Goal: Task Accomplishment & Management: Use online tool/utility

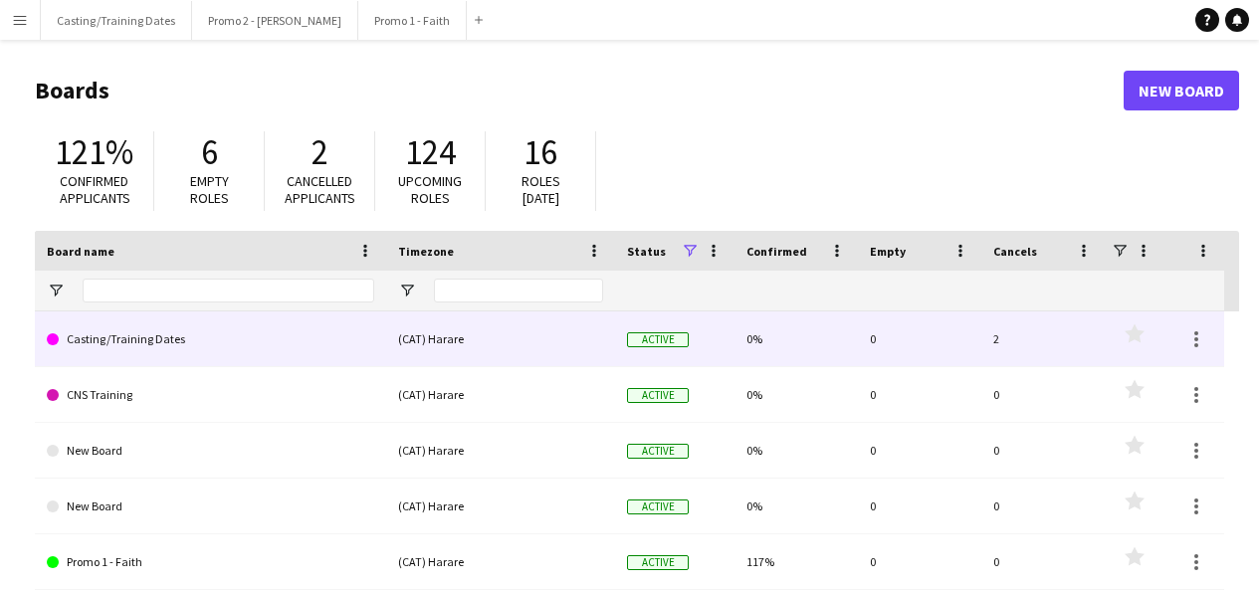
click at [120, 335] on link "Casting/Training Dates" at bounding box center [210, 339] width 327 height 56
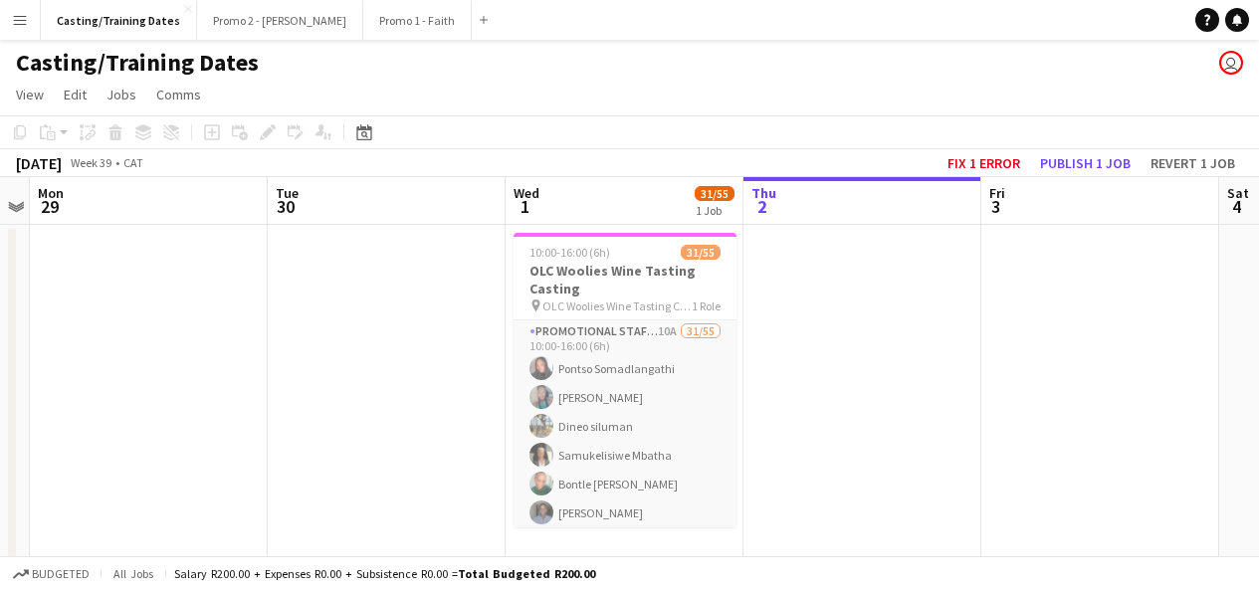
scroll to position [0, 445]
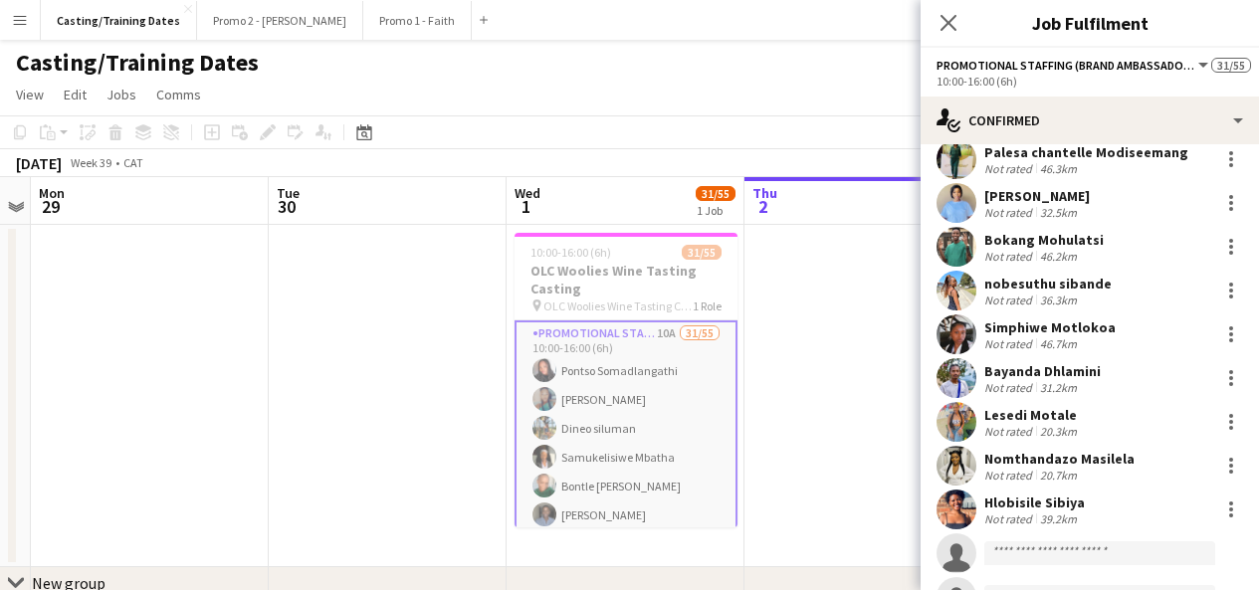
scroll to position [1028, 0]
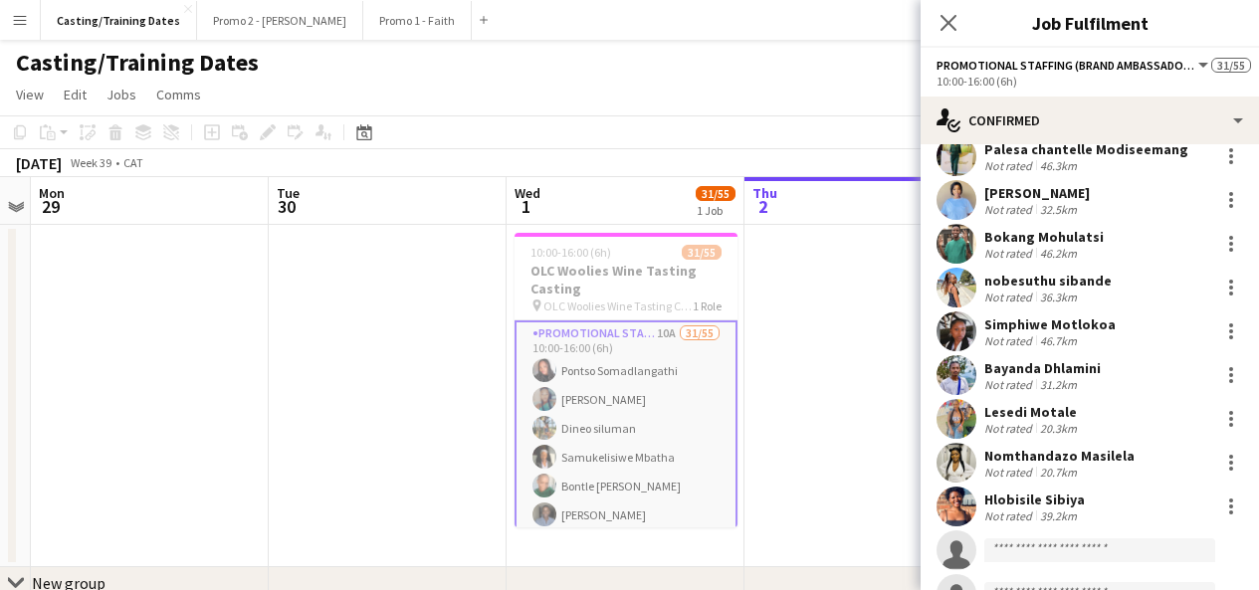
click at [959, 371] on app-user-avatar at bounding box center [956, 375] width 40 height 40
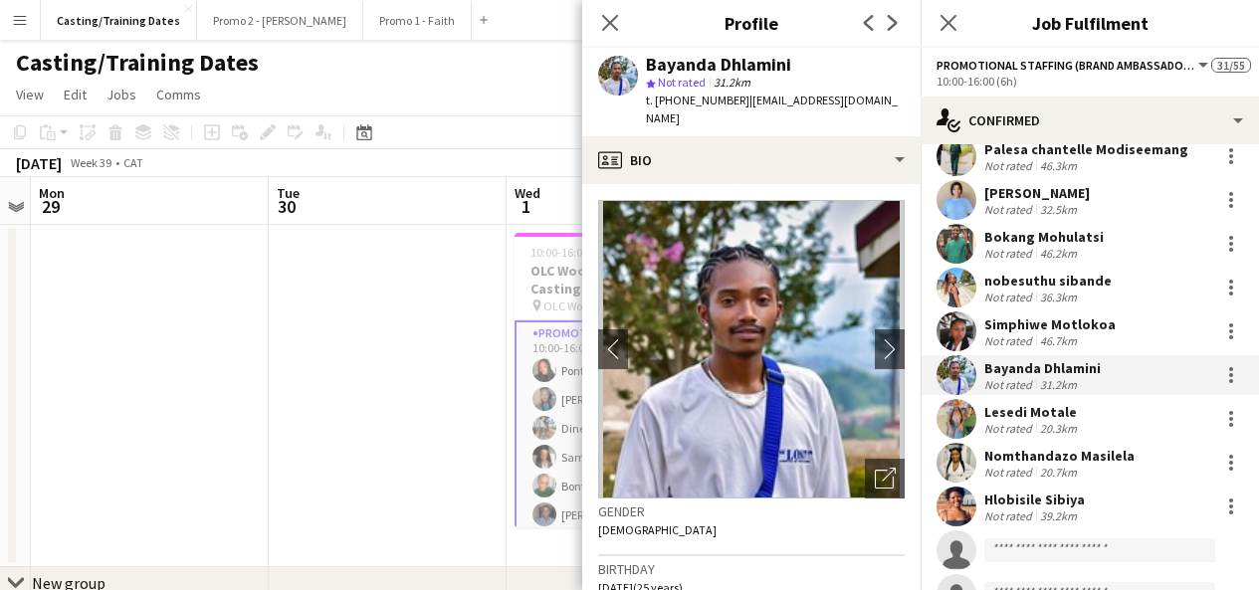
click at [960, 506] on app-user-avatar at bounding box center [956, 507] width 40 height 40
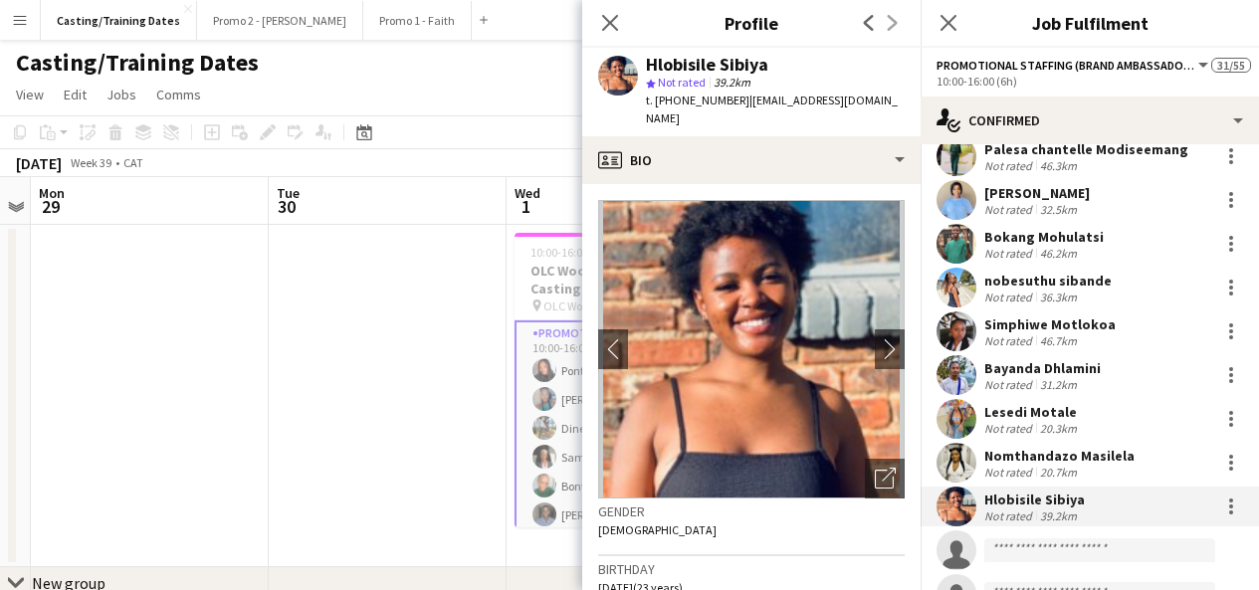
click at [962, 277] on app-user-avatar at bounding box center [956, 288] width 40 height 40
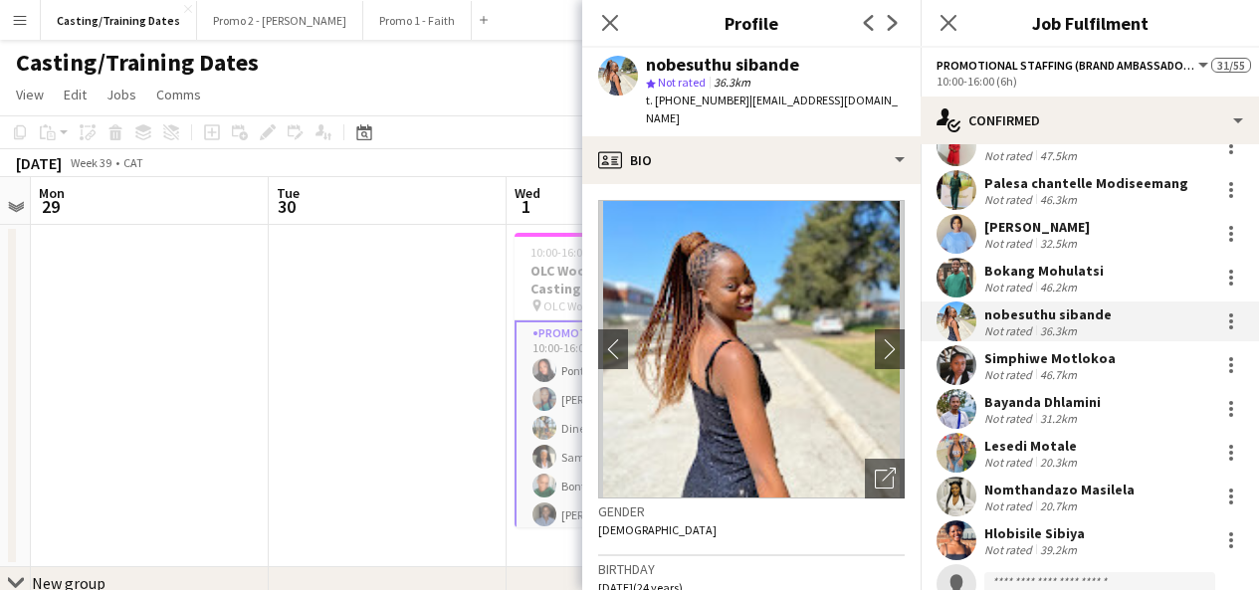
scroll to position [996, 0]
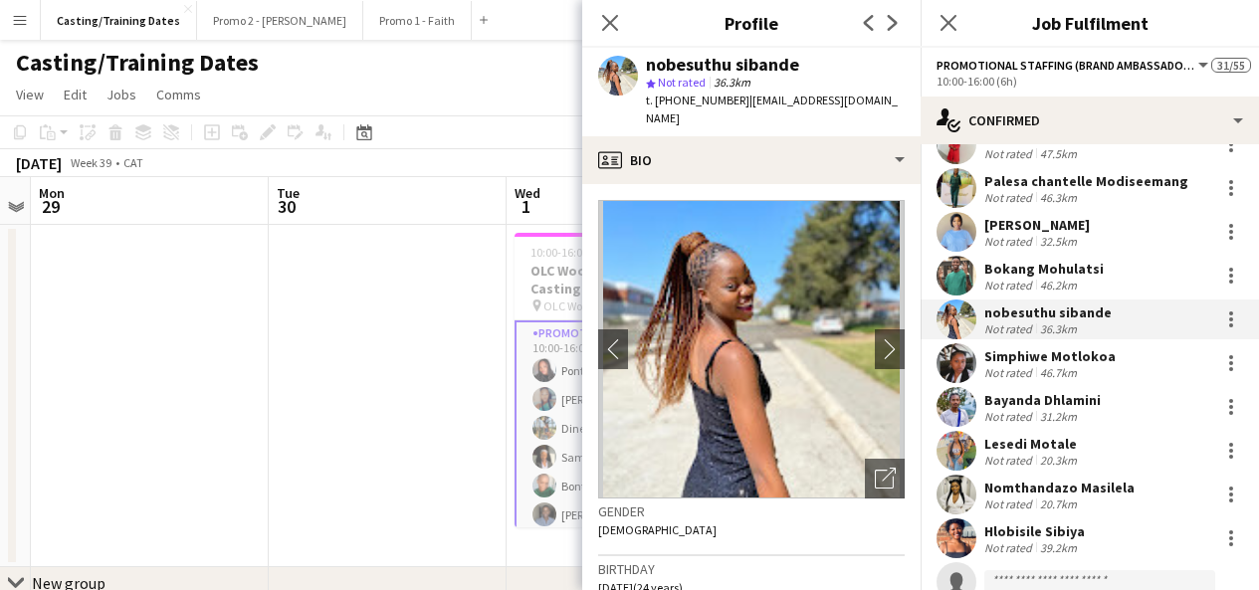
click at [960, 447] on app-user-avatar at bounding box center [956, 451] width 40 height 40
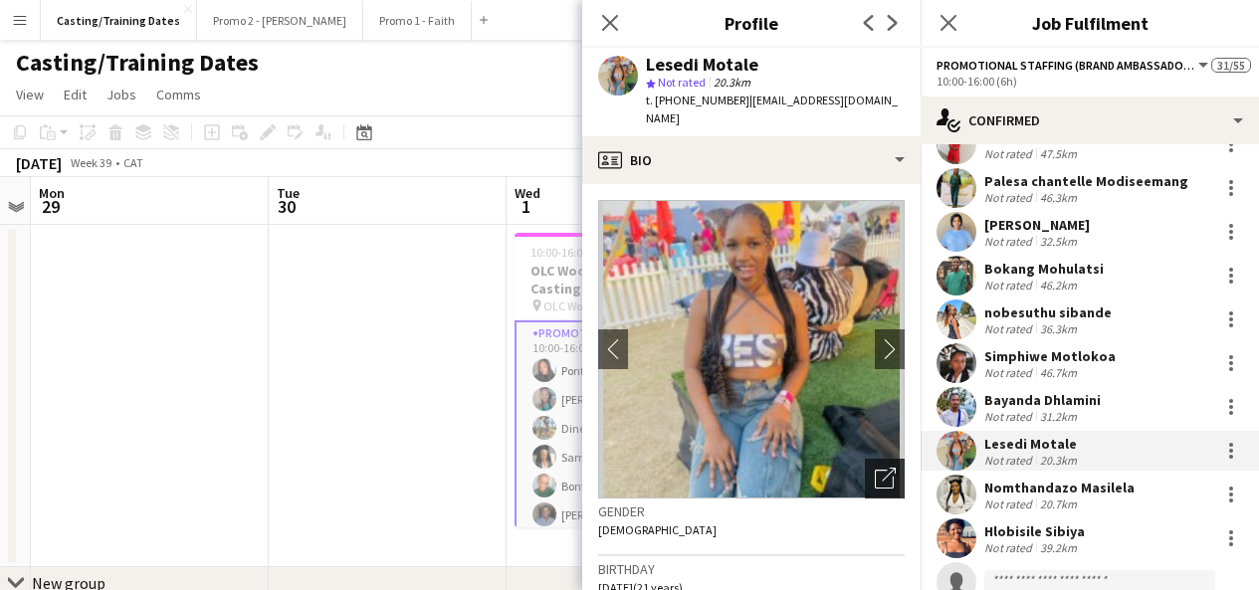
click at [875, 468] on icon "Open photos pop-in" at bounding box center [885, 478] width 21 height 21
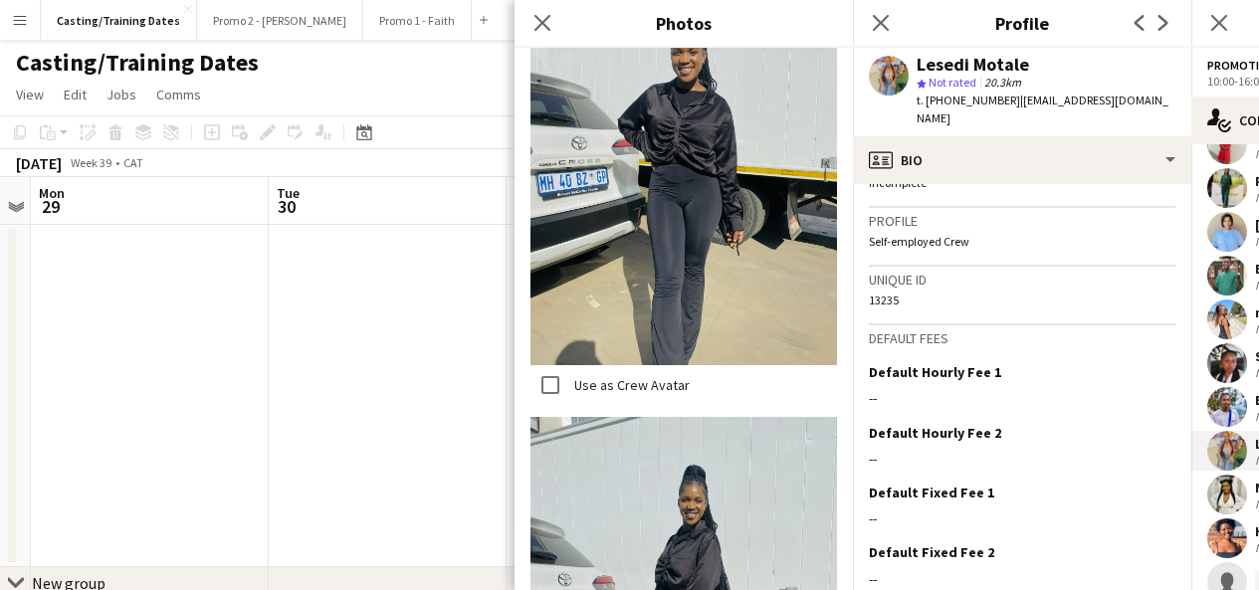
scroll to position [888, 0]
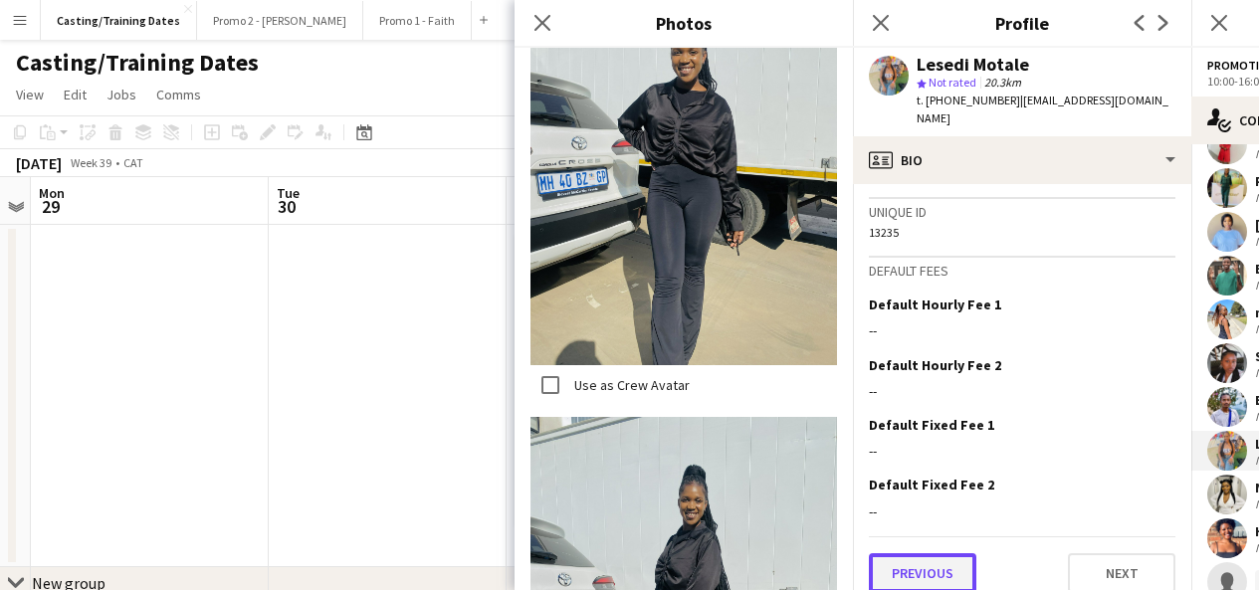
click at [936, 573] on button "Previous" at bounding box center [922, 573] width 107 height 40
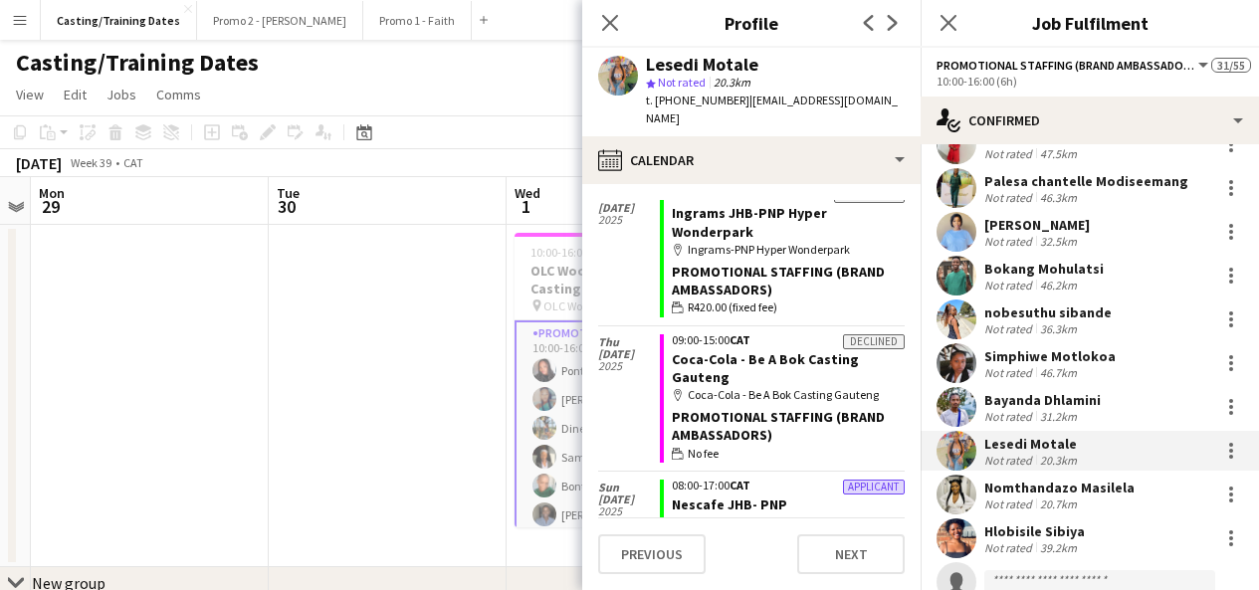
scroll to position [5332, 0]
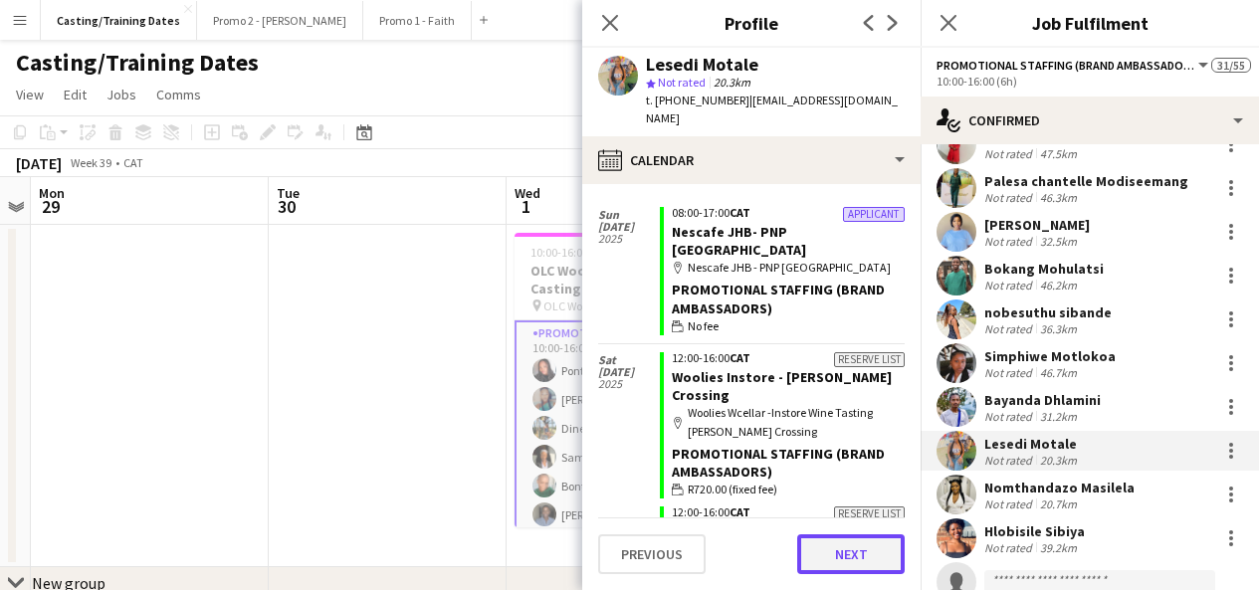
click at [861, 558] on button "Next" at bounding box center [850, 554] width 107 height 40
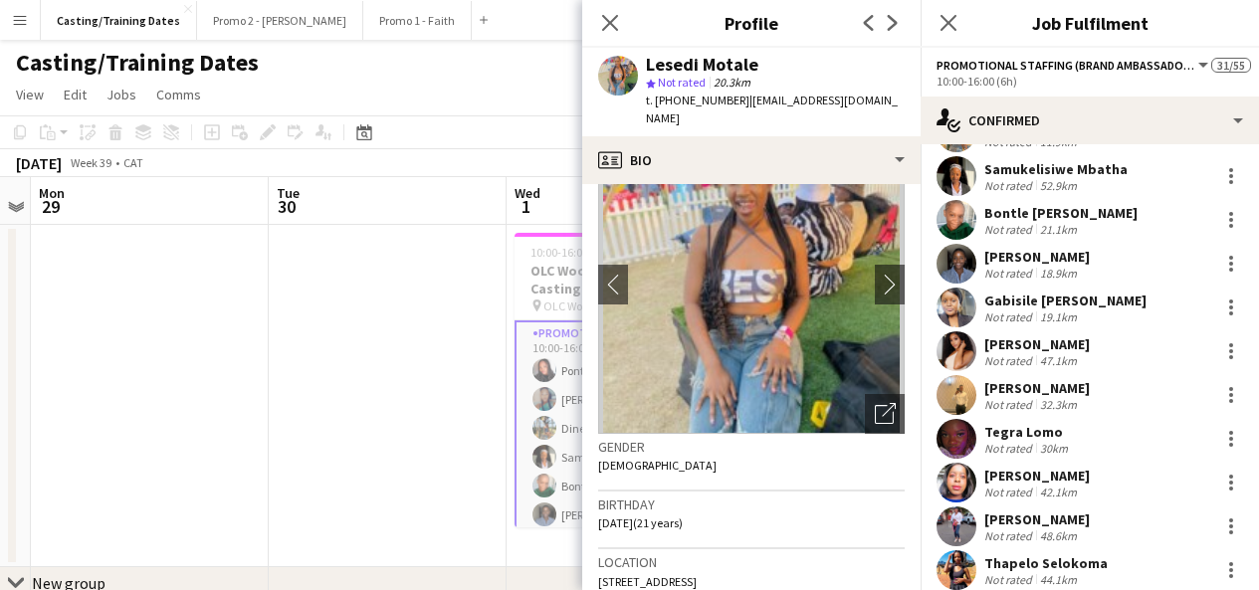
scroll to position [0, 0]
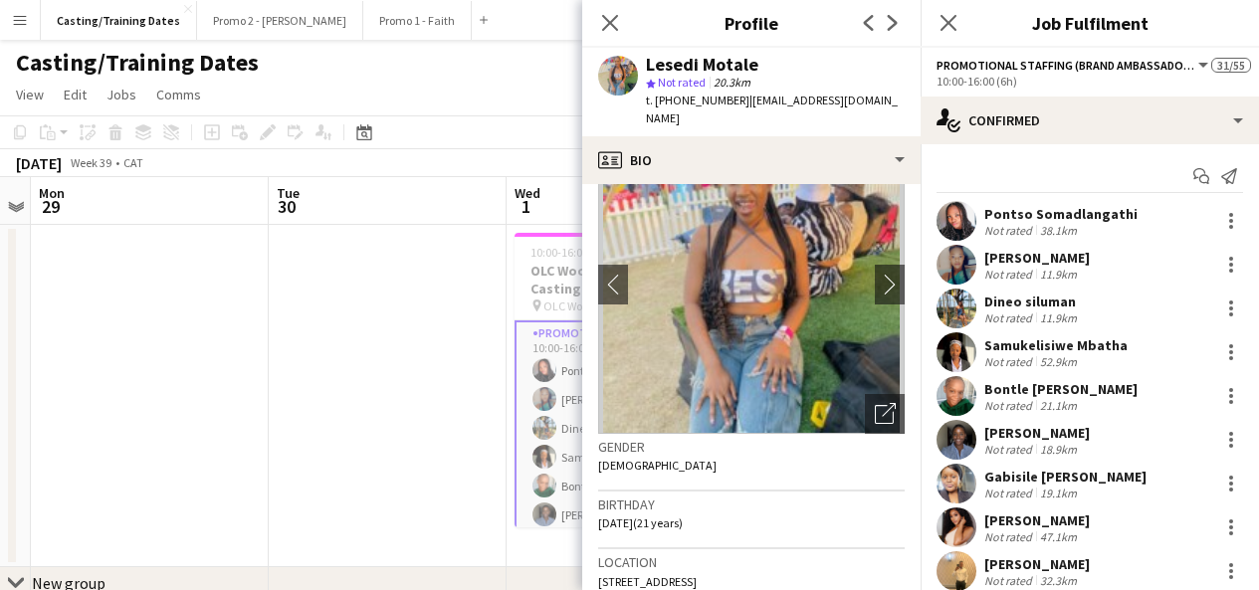
click at [1074, 386] on div "Bontle [PERSON_NAME]" at bounding box center [1060, 389] width 153 height 18
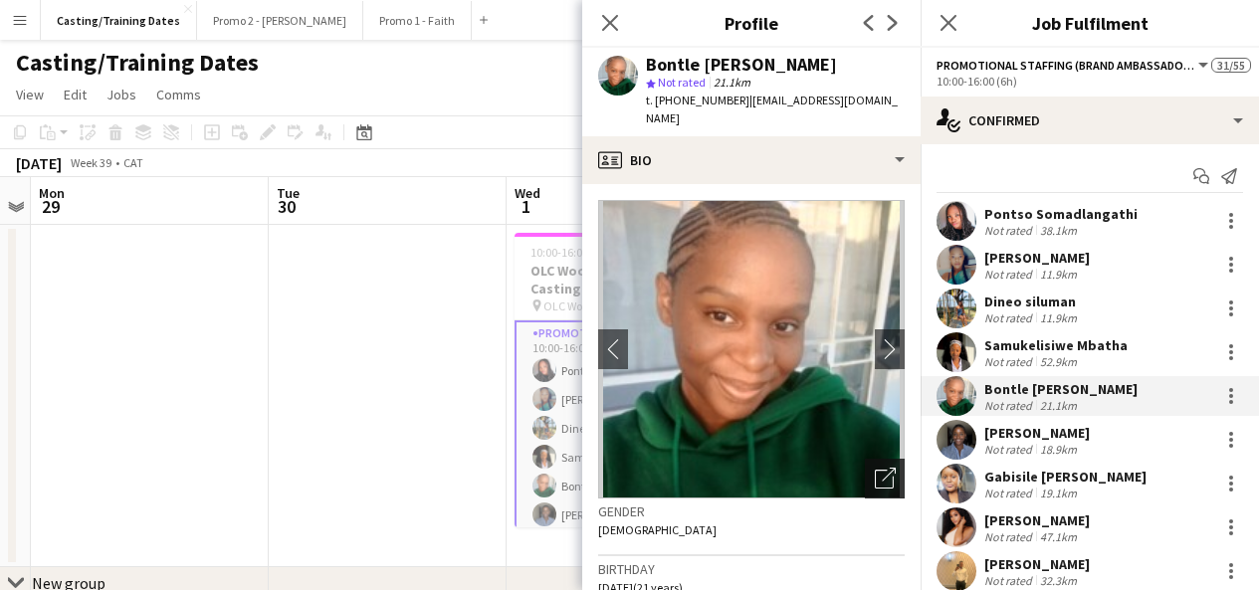
click at [875, 468] on icon "Open photos pop-in" at bounding box center [885, 478] width 21 height 21
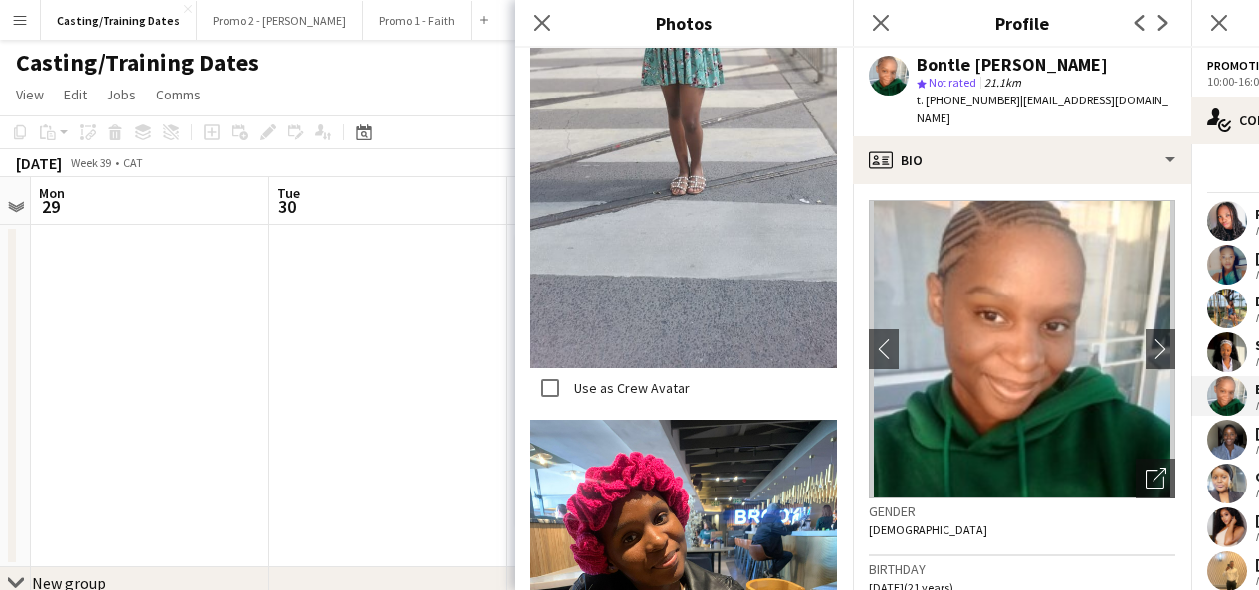
scroll to position [1832, 0]
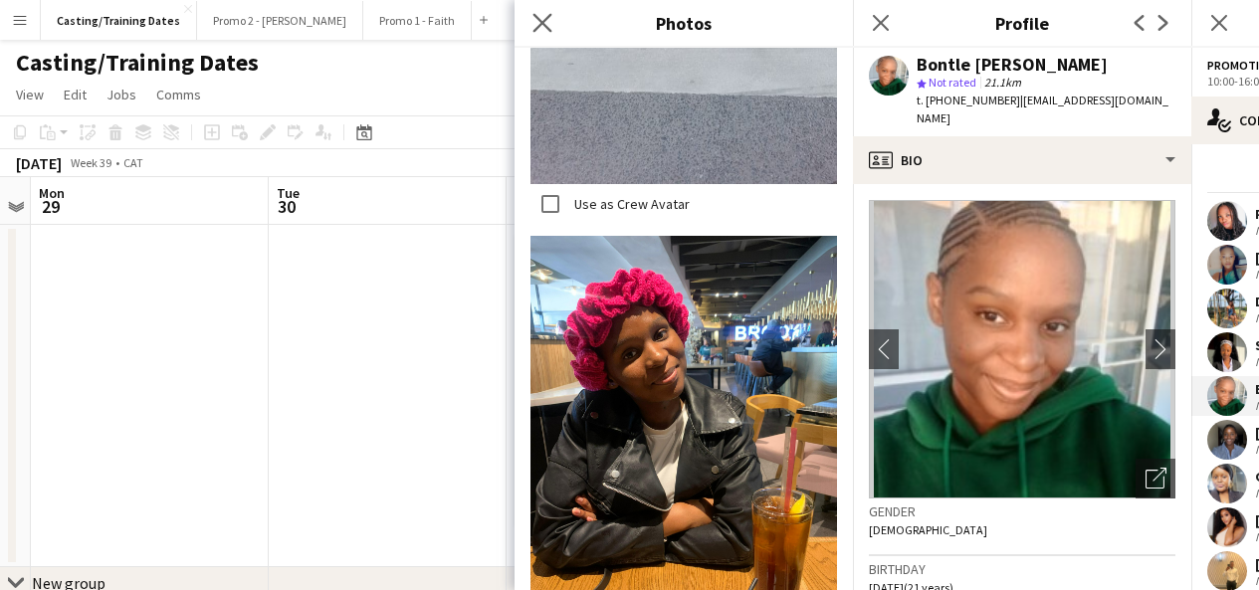
click at [547, 11] on app-icon "Close pop-in" at bounding box center [542, 23] width 29 height 29
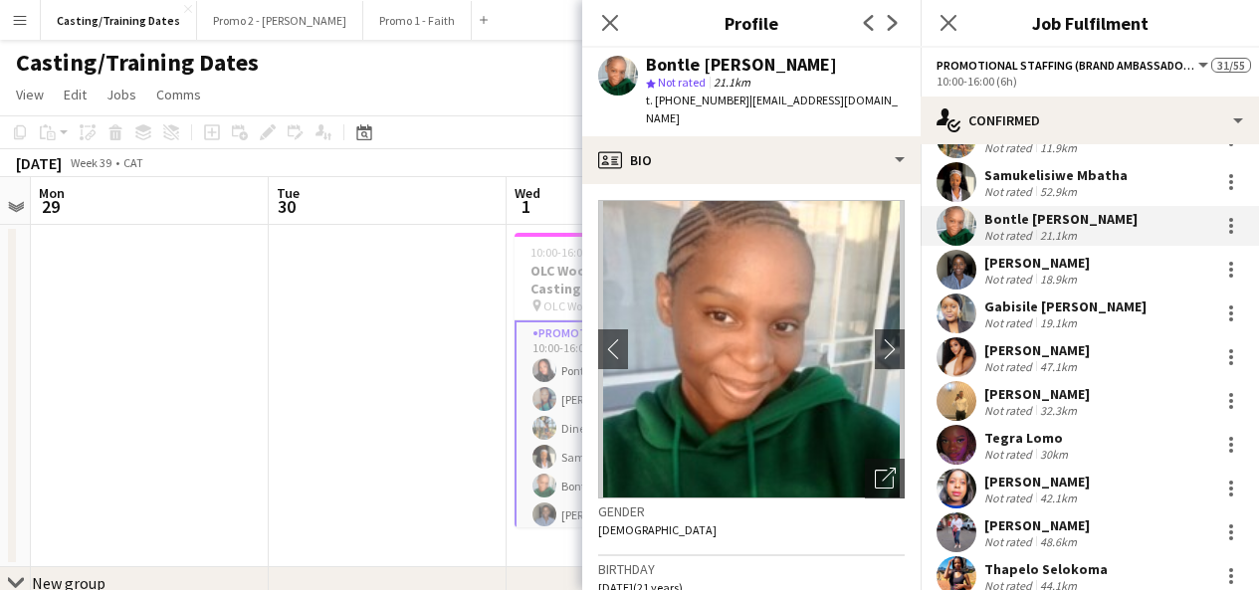
scroll to position [183, 0]
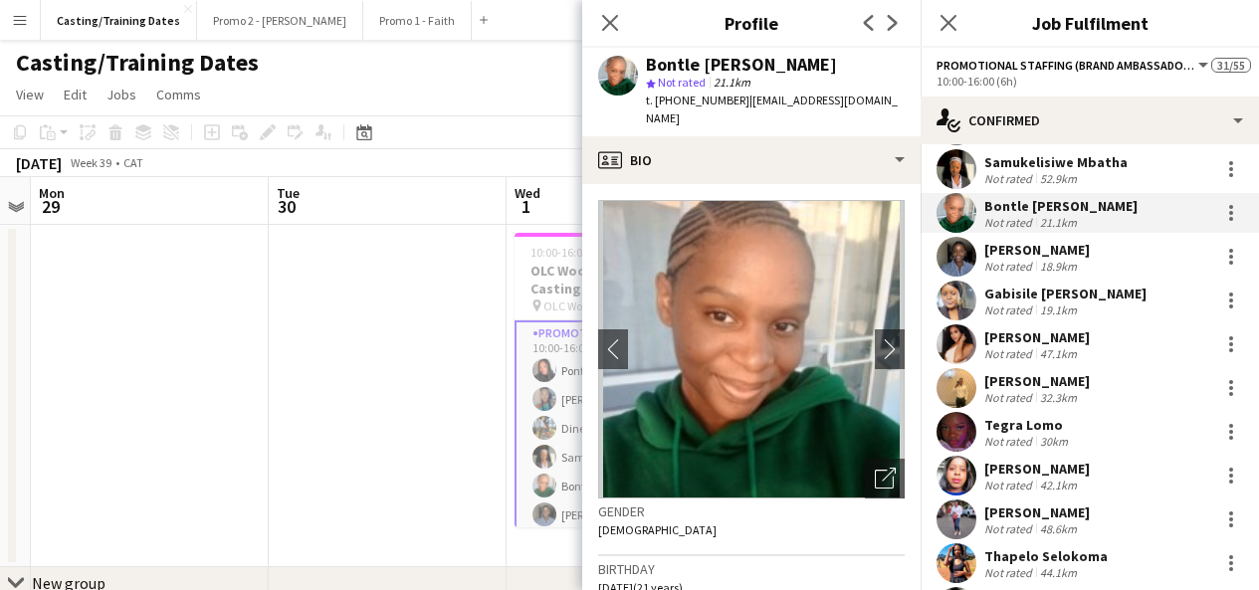
click at [963, 424] on app-user-avatar at bounding box center [956, 432] width 40 height 40
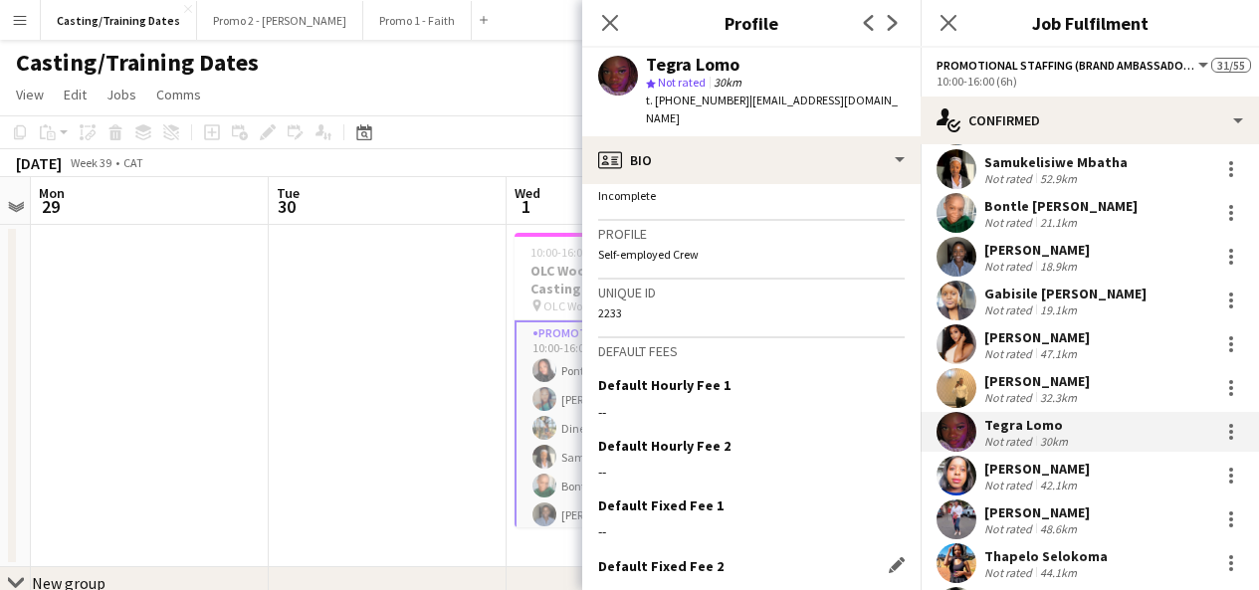
scroll to position [936, 0]
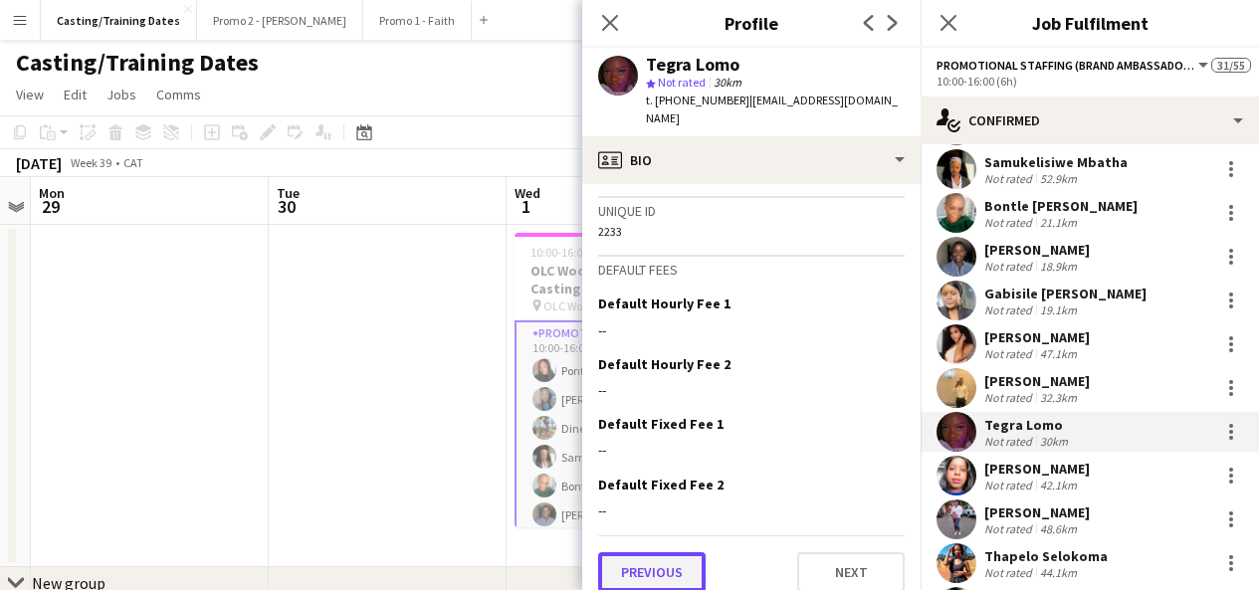
click at [651, 562] on button "Previous" at bounding box center [651, 572] width 107 height 40
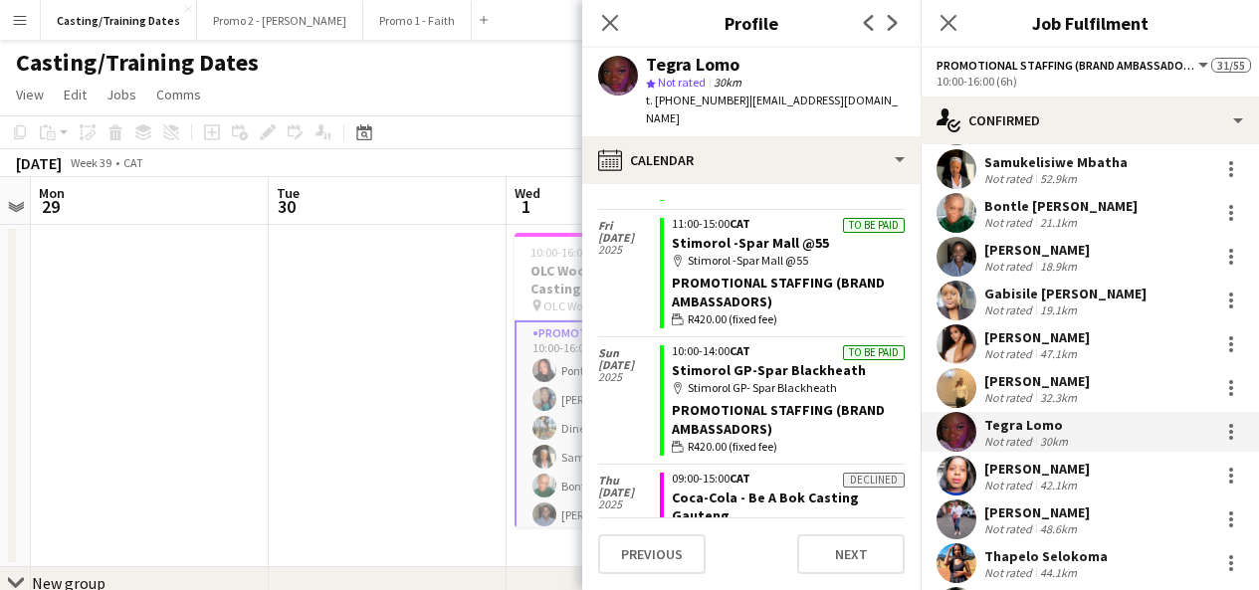
scroll to position [1209, 0]
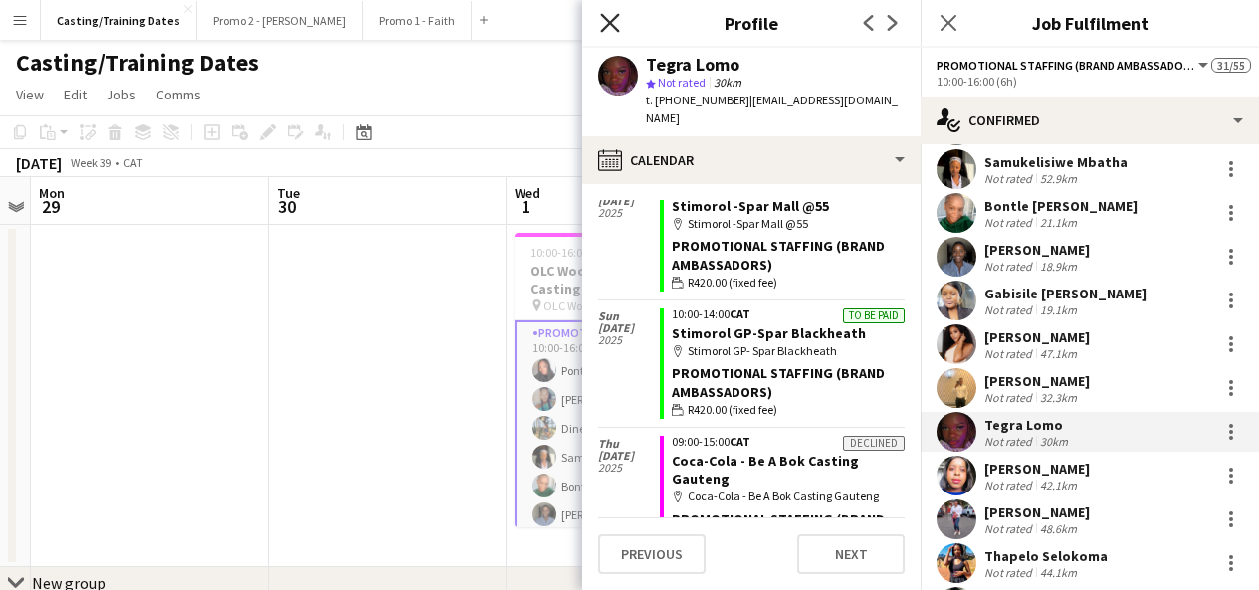
click at [615, 23] on icon "Close pop-in" at bounding box center [609, 22] width 19 height 19
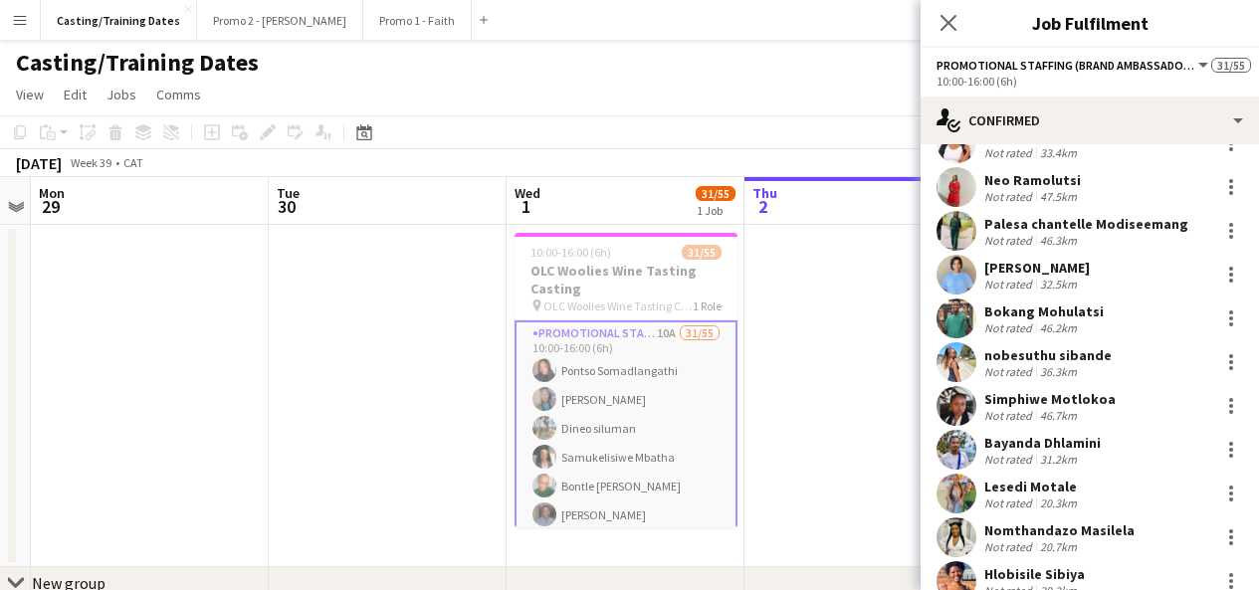
scroll to position [955, 0]
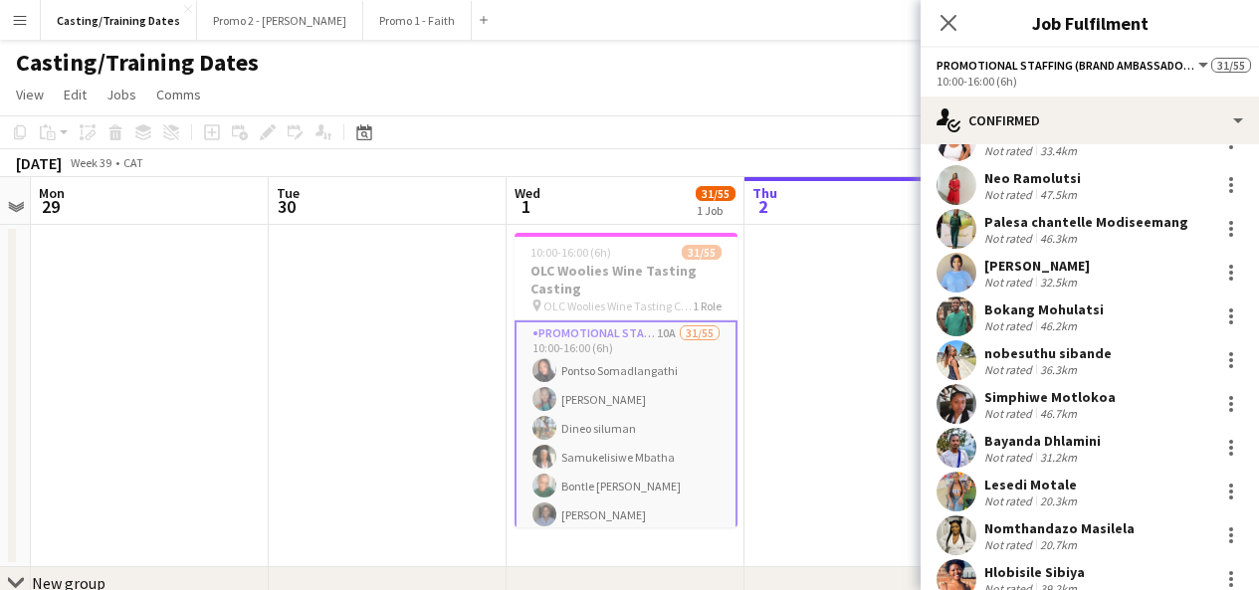
click at [962, 318] on app-user-avatar at bounding box center [956, 317] width 40 height 40
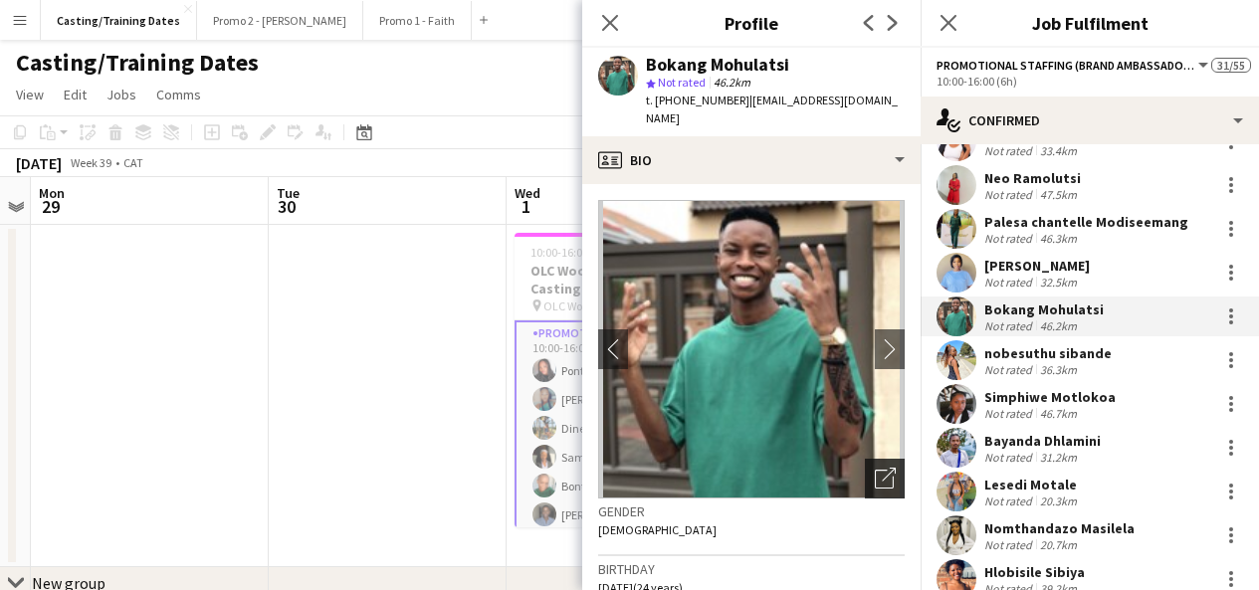
click at [882, 459] on div "Open photos pop-in" at bounding box center [885, 479] width 40 height 40
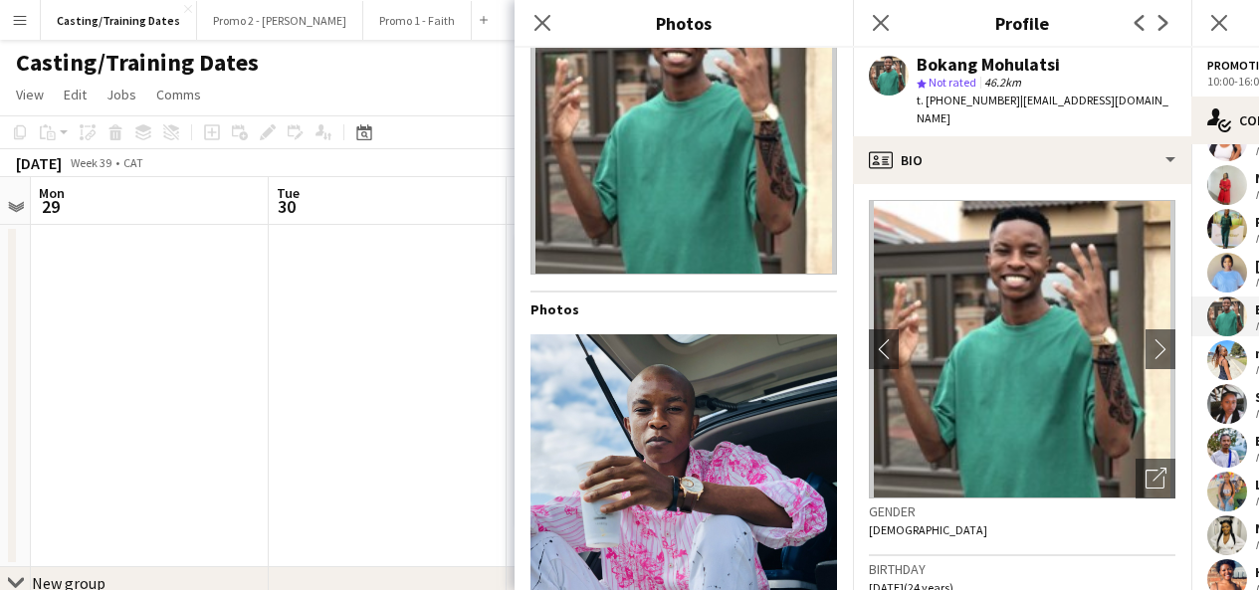
scroll to position [276, 0]
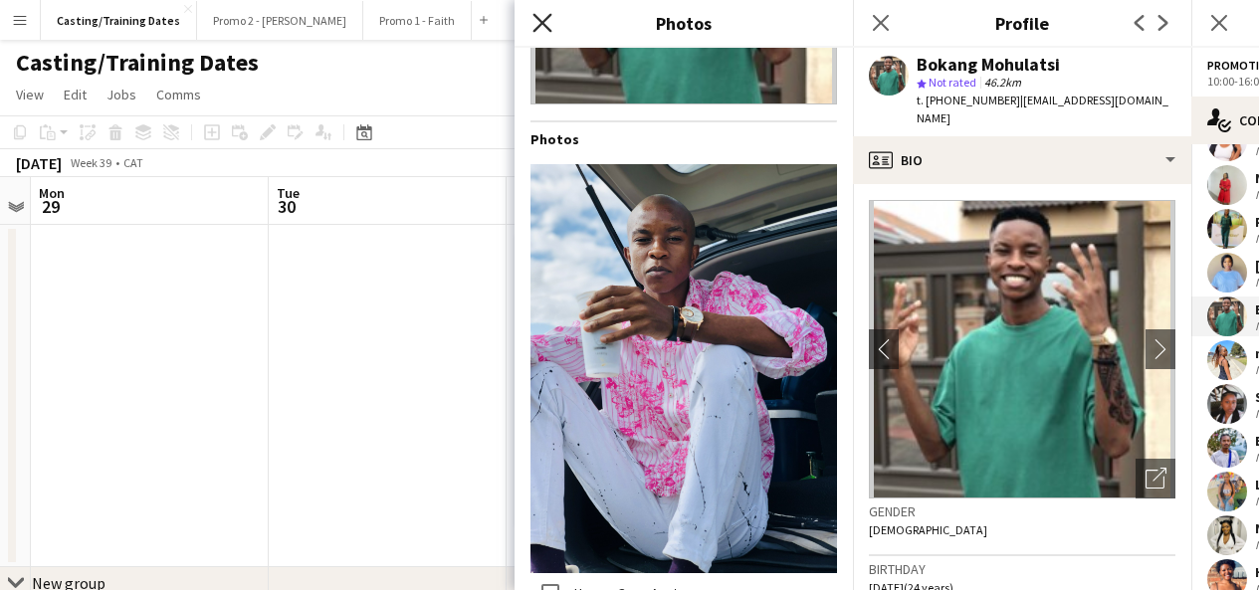
click at [541, 23] on icon at bounding box center [541, 22] width 19 height 19
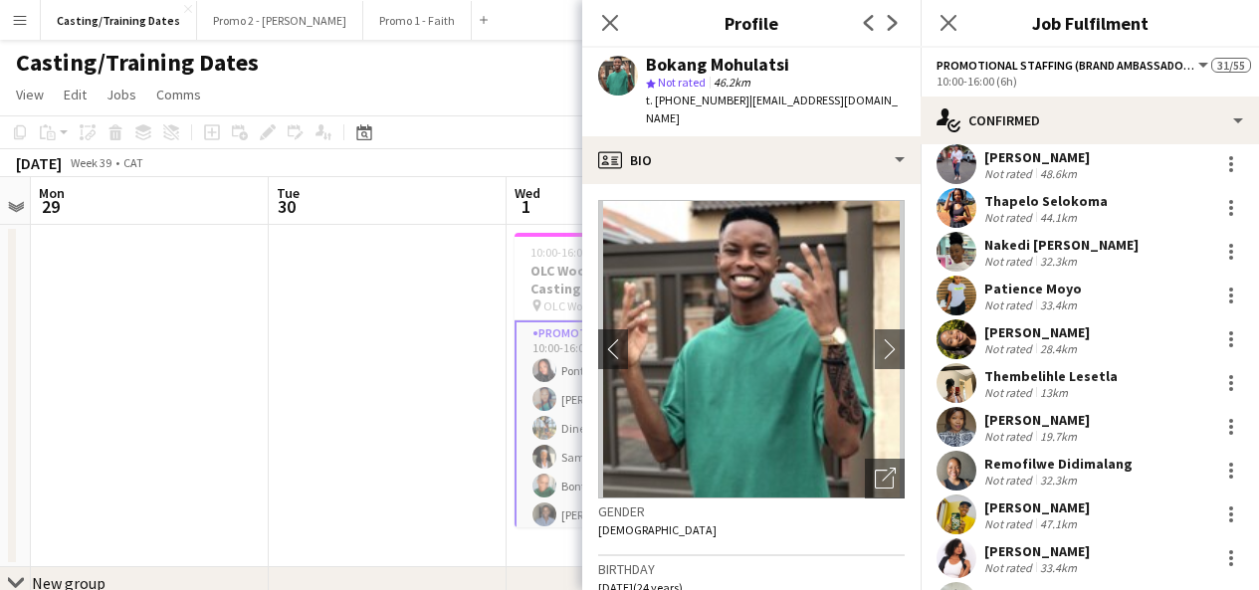
scroll to position [539, 0]
click at [966, 420] on app-user-avatar at bounding box center [956, 426] width 40 height 40
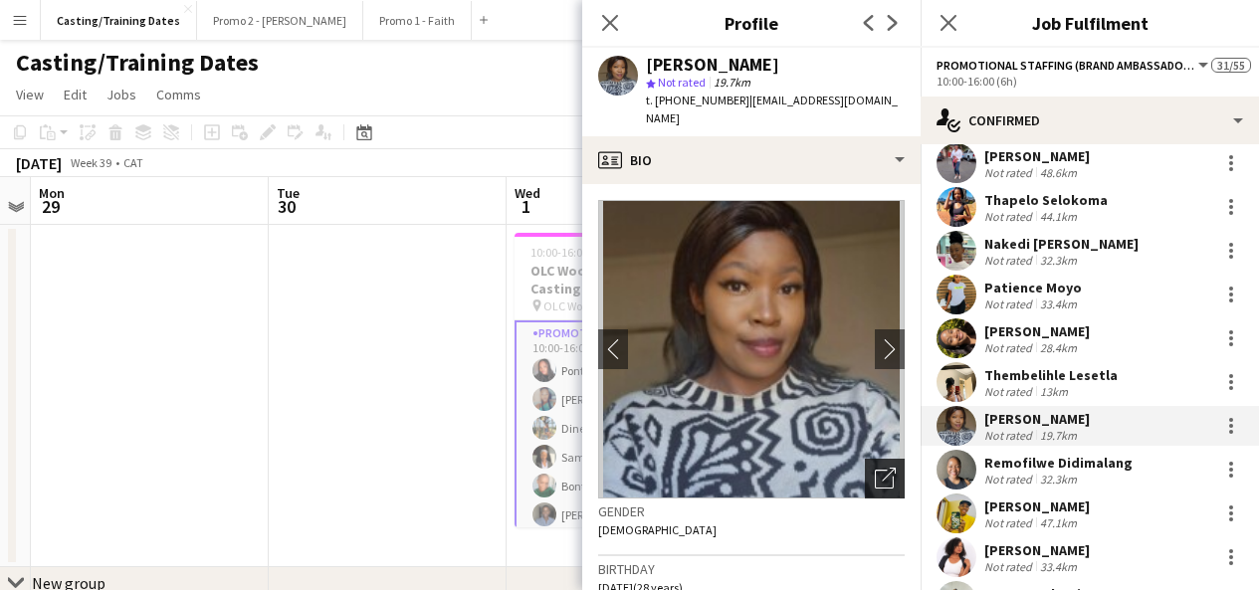
click at [875, 470] on icon at bounding box center [884, 479] width 19 height 19
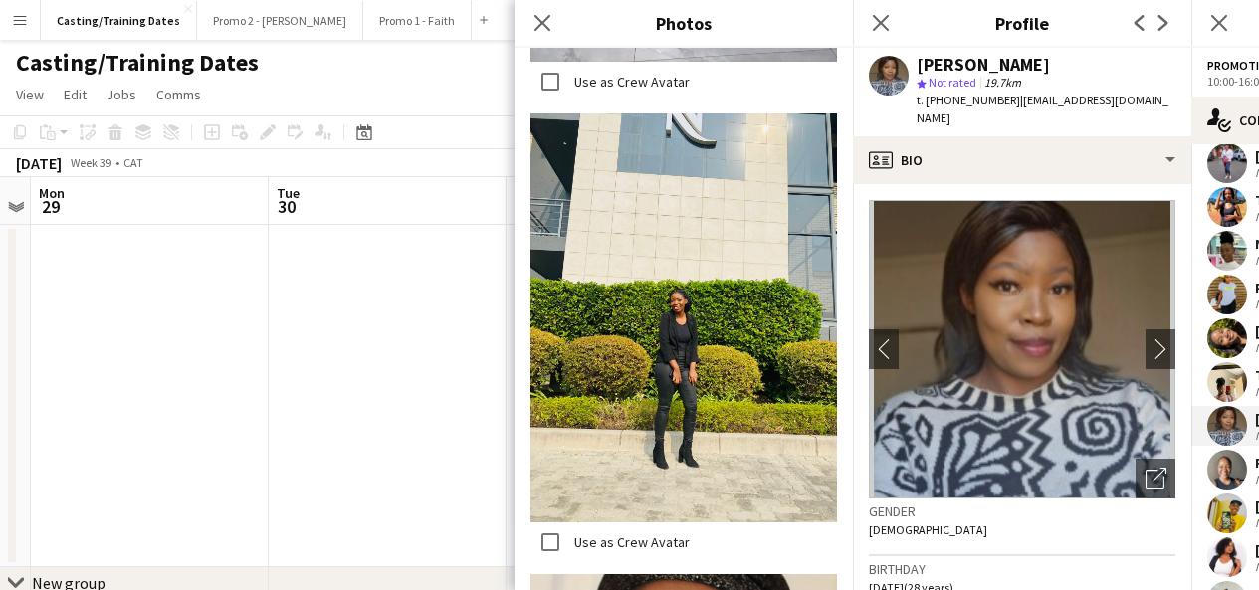
scroll to position [2432, 0]
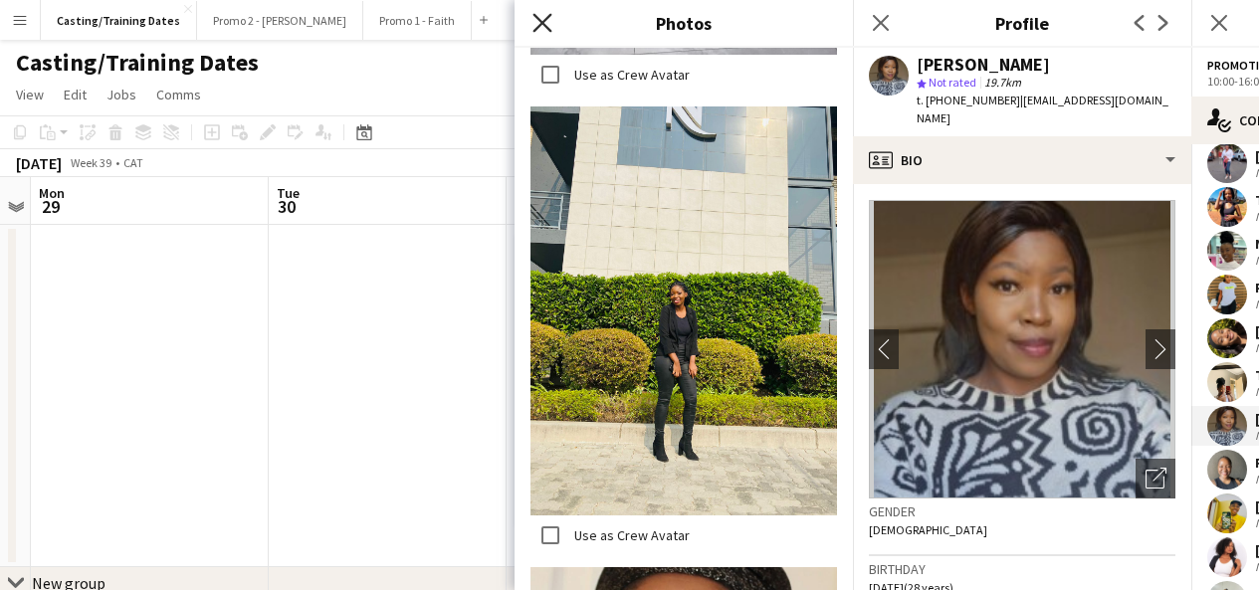
click at [543, 23] on icon at bounding box center [541, 22] width 19 height 19
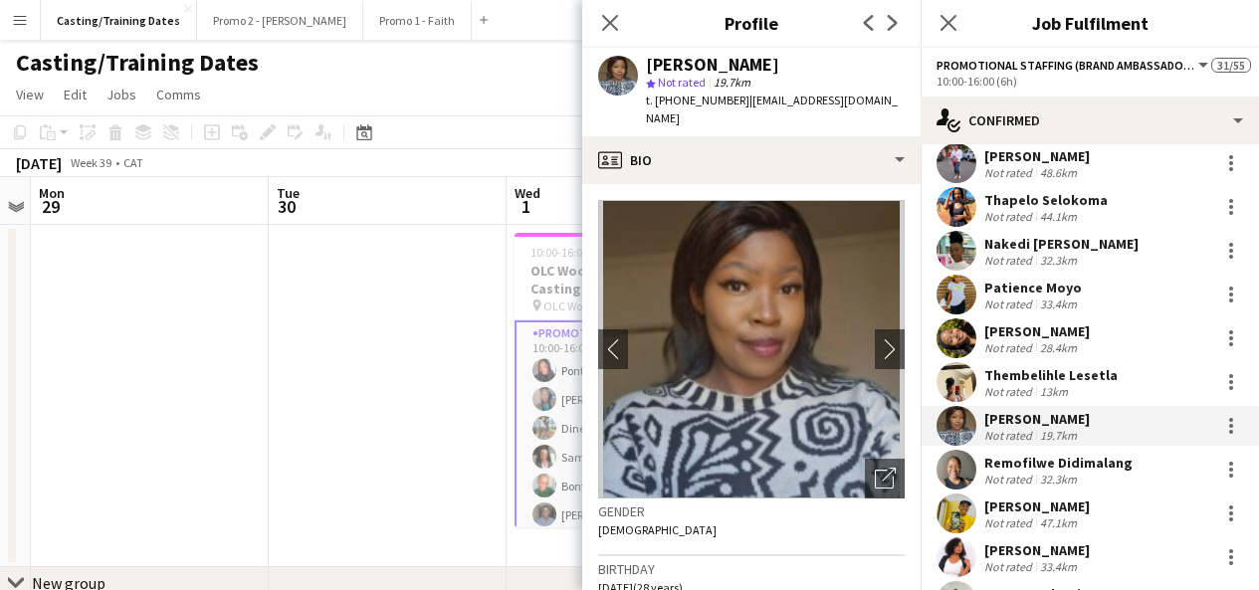
click at [963, 335] on app-user-avatar at bounding box center [956, 338] width 40 height 40
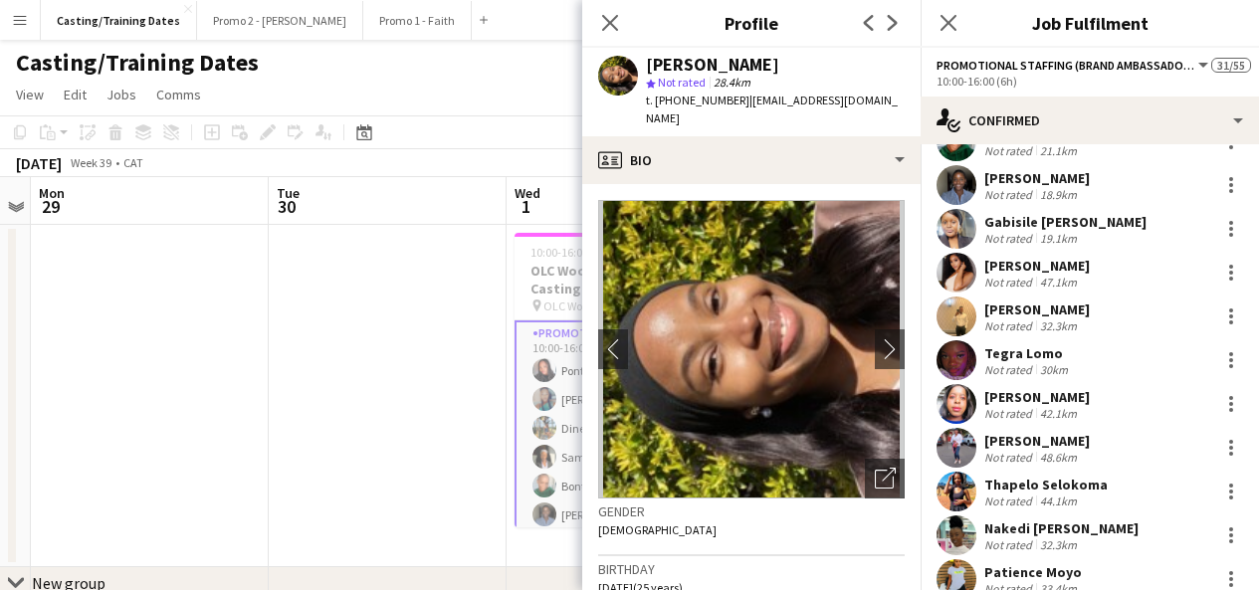
scroll to position [230, 0]
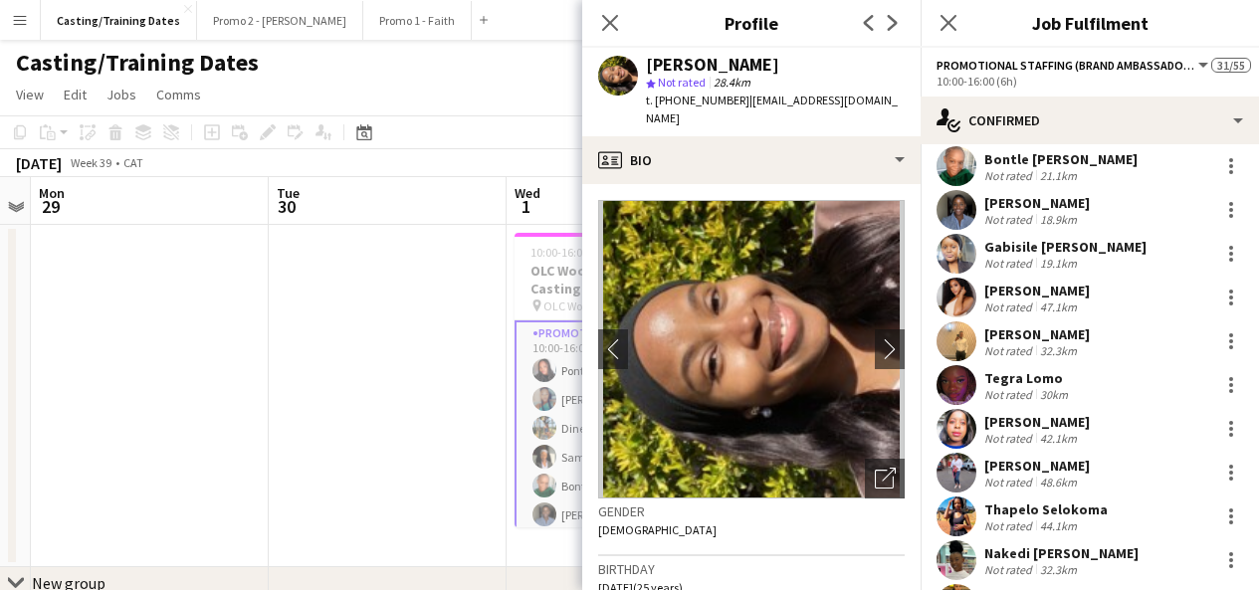
click at [959, 348] on app-user-avatar at bounding box center [956, 341] width 40 height 40
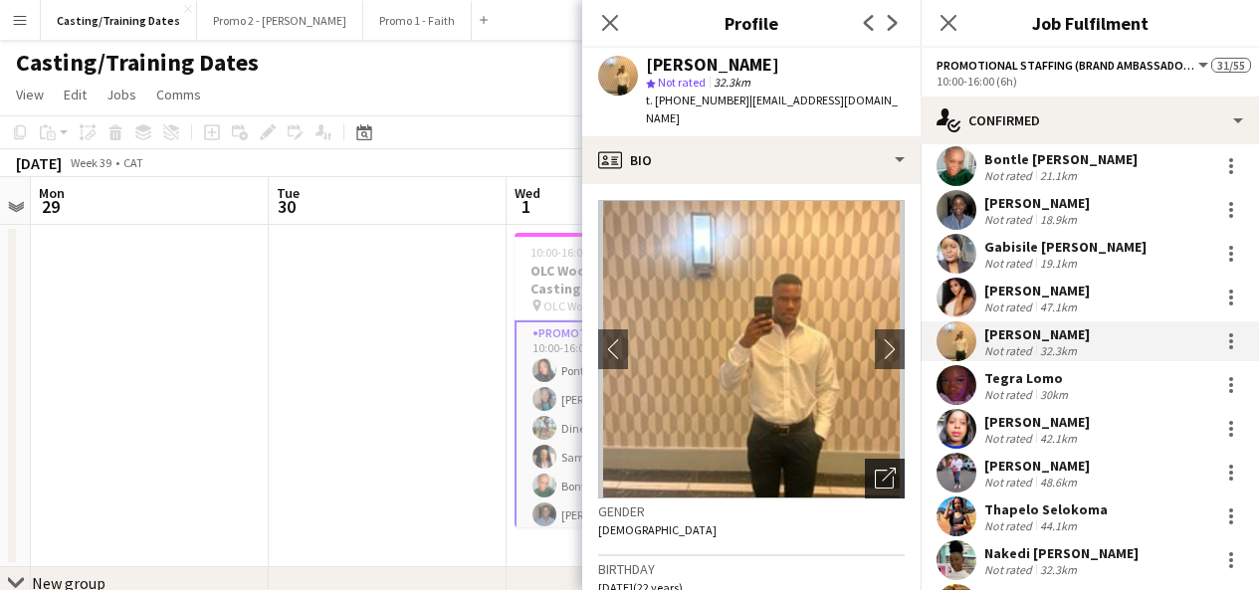
click at [872, 459] on div "Open photos pop-in" at bounding box center [885, 479] width 40 height 40
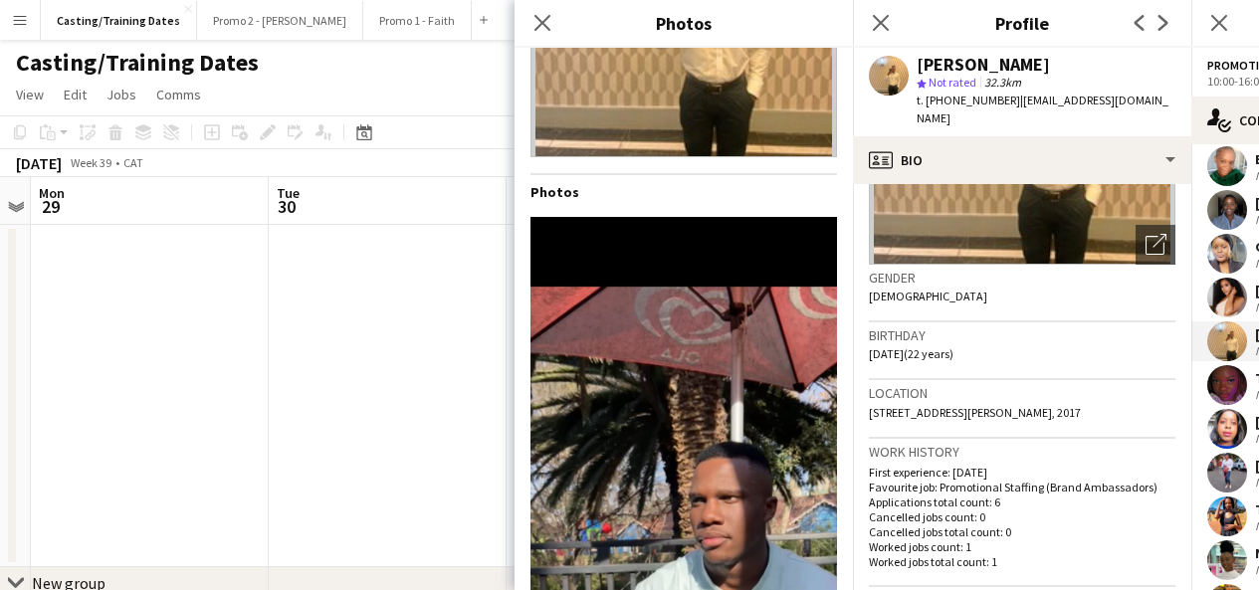
scroll to position [0, 0]
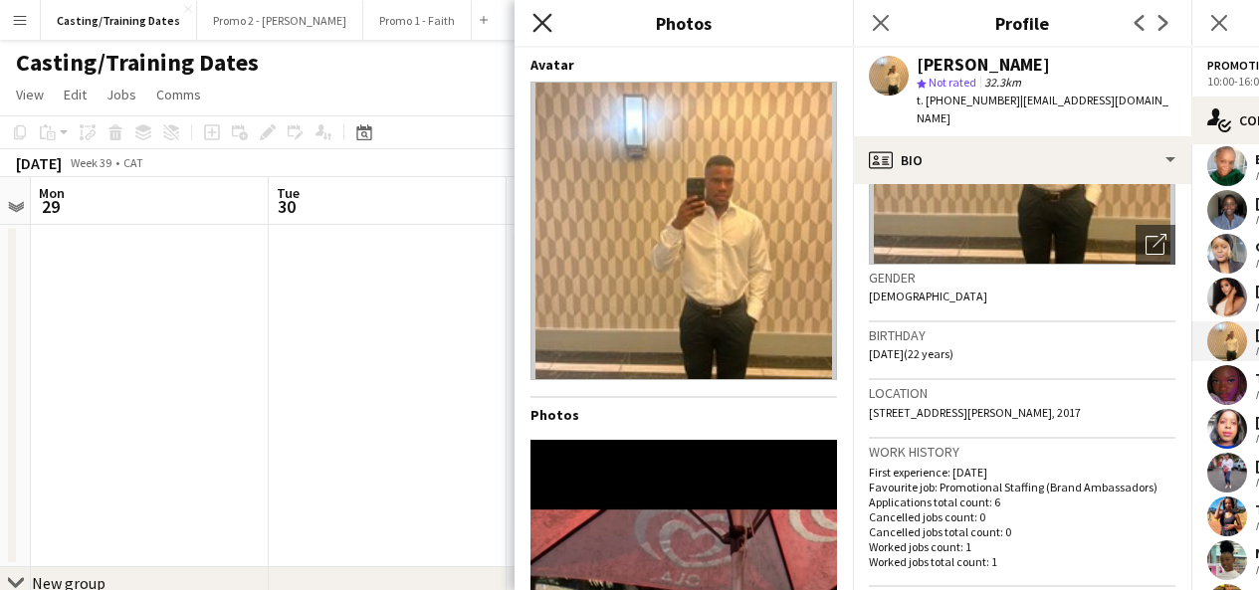
click at [546, 14] on icon "Close pop-in" at bounding box center [541, 22] width 19 height 19
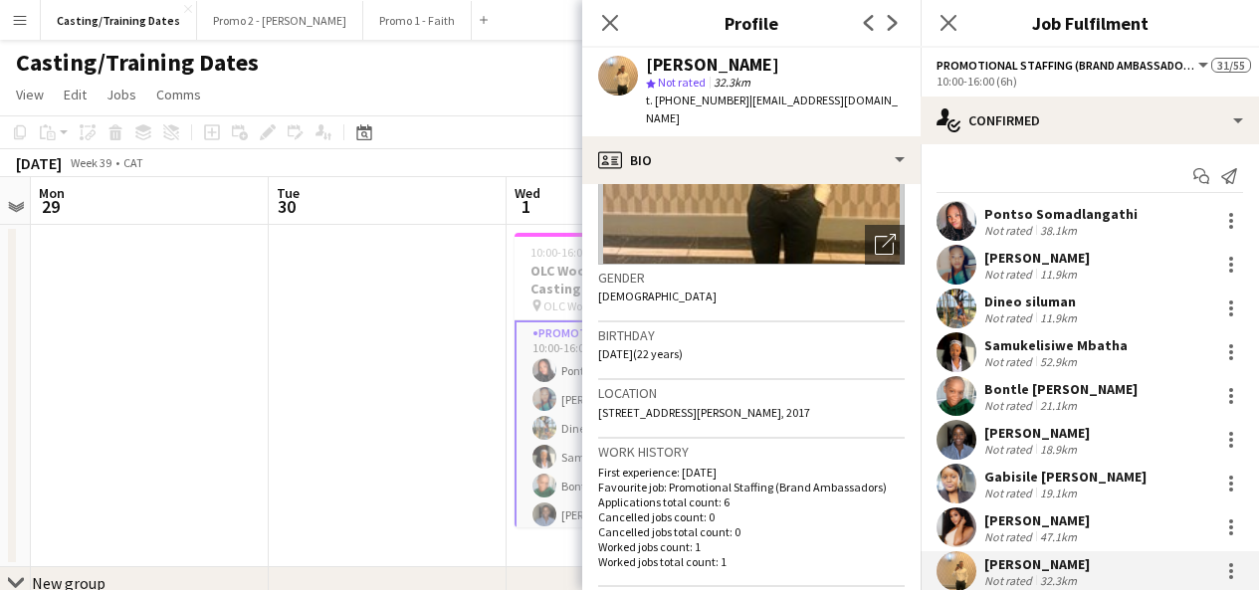
scroll to position [5, 0]
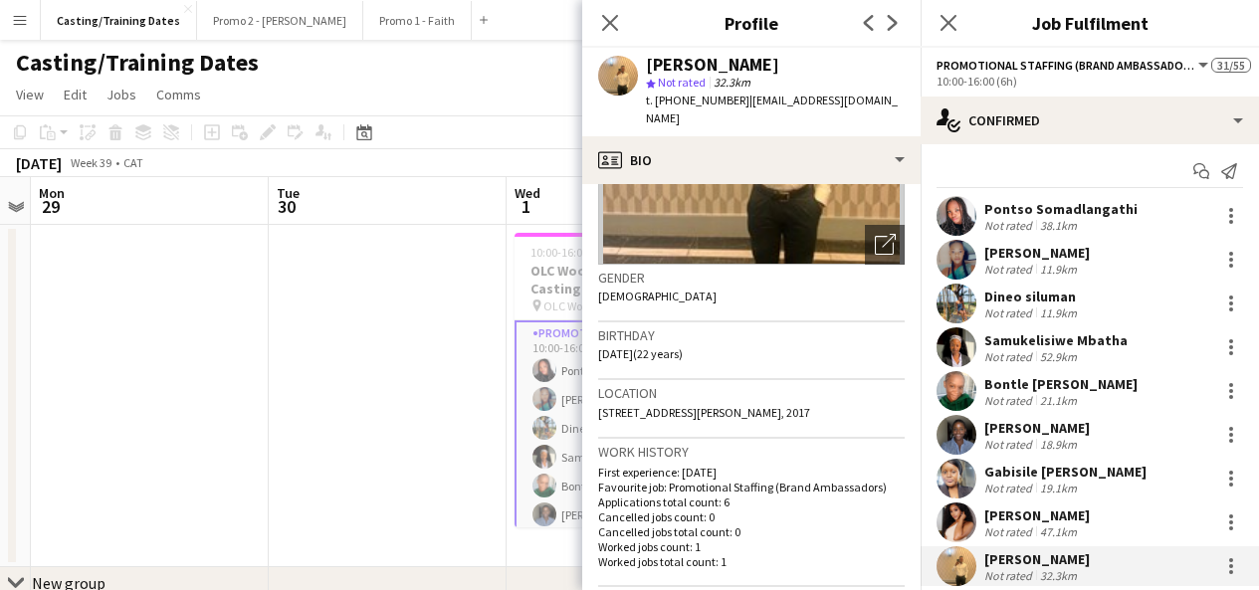
click at [959, 256] on app-user-avatar at bounding box center [956, 260] width 40 height 40
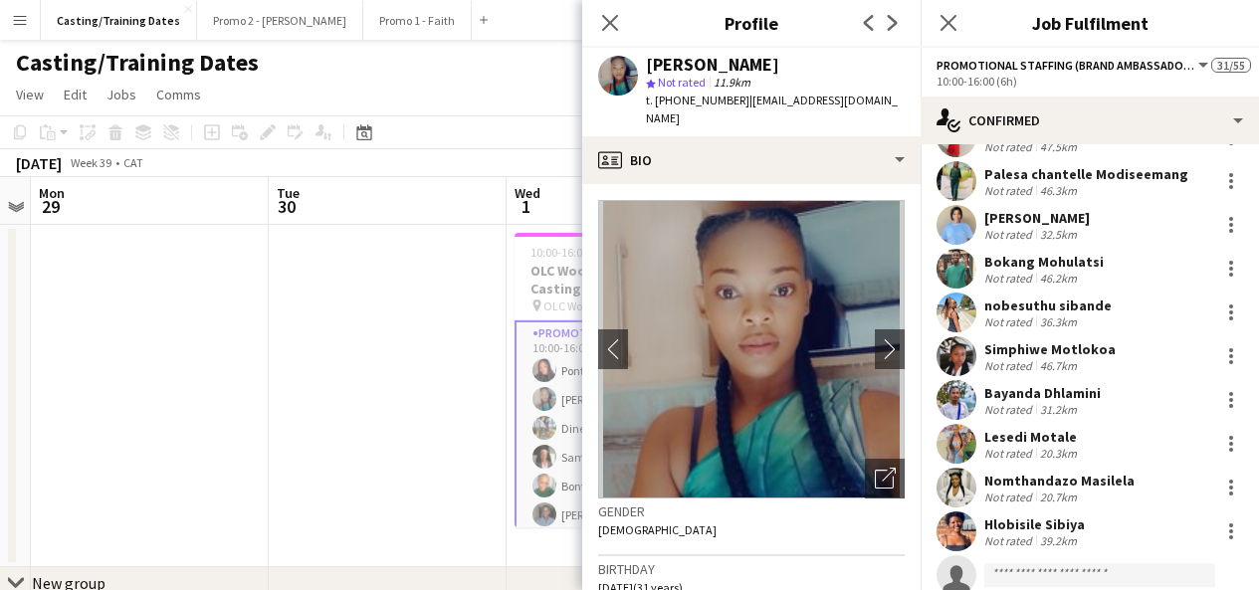
scroll to position [1004, 0]
click at [962, 398] on app-user-avatar at bounding box center [956, 399] width 40 height 40
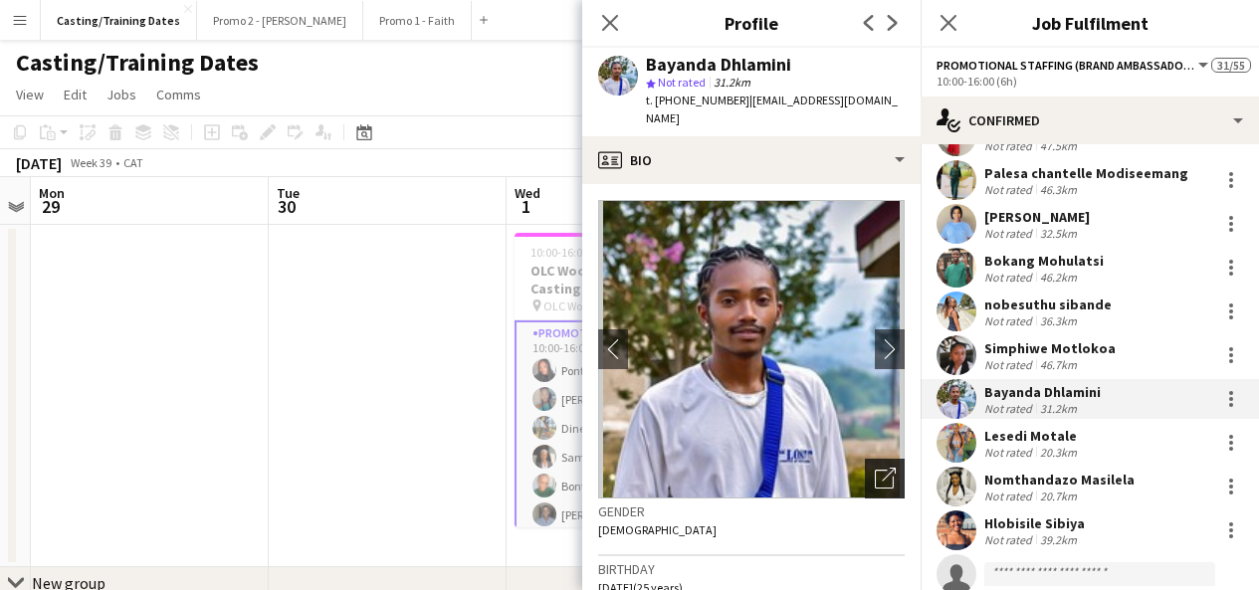
click at [875, 468] on icon "Open photos pop-in" at bounding box center [885, 478] width 21 height 21
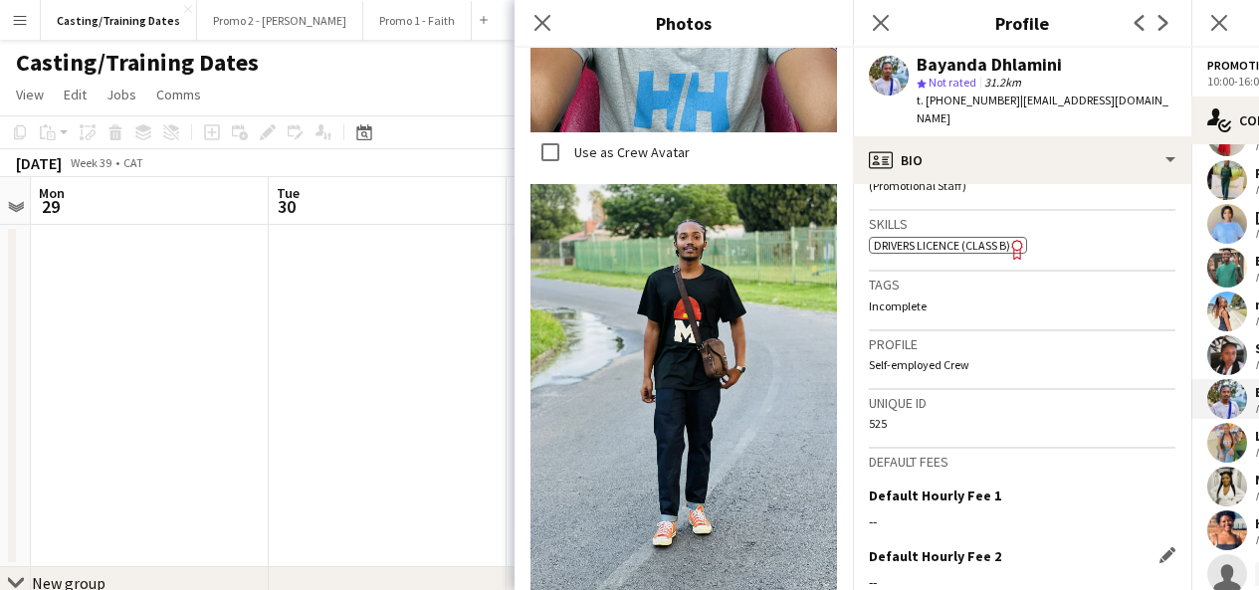
scroll to position [920, 0]
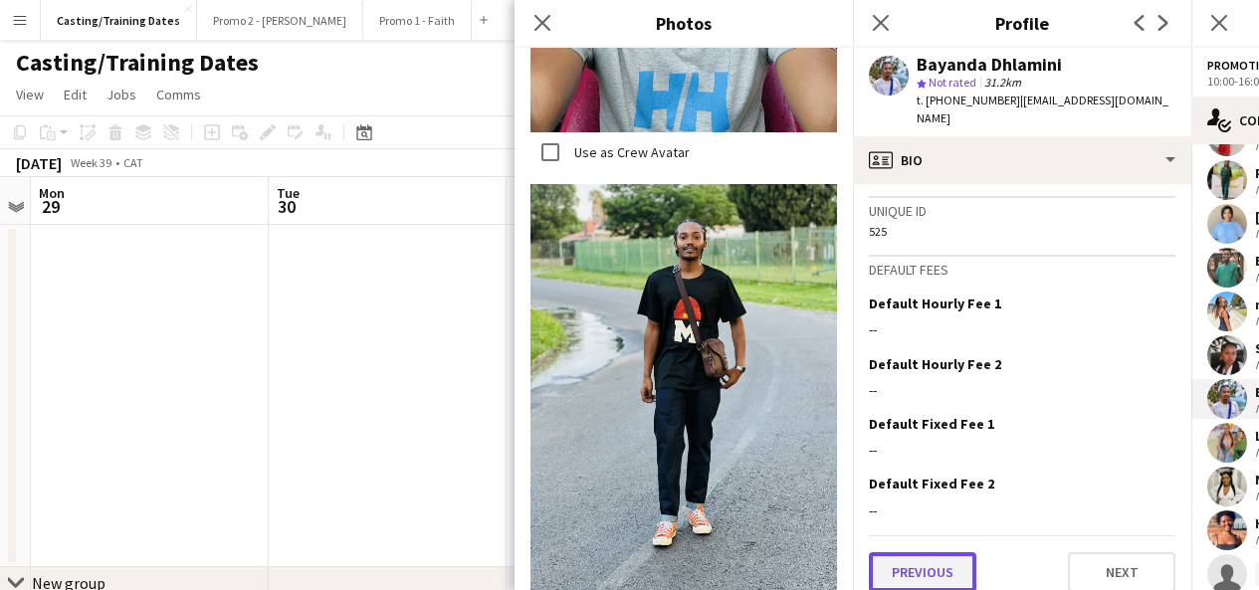
click at [939, 552] on button "Previous" at bounding box center [922, 572] width 107 height 40
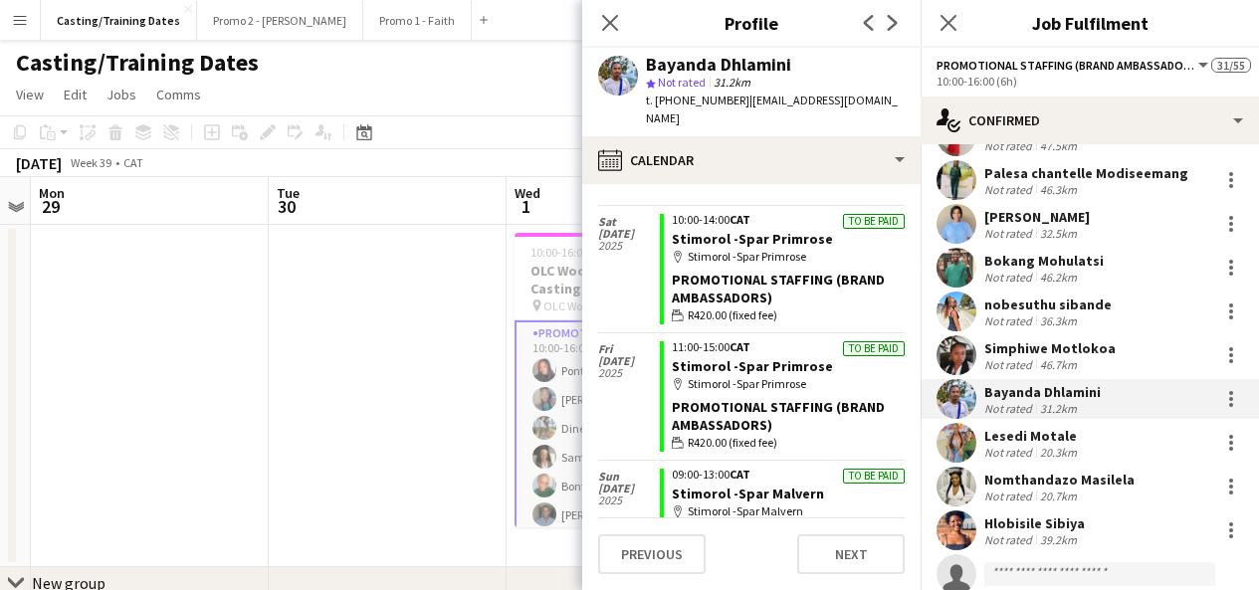
scroll to position [987, 0]
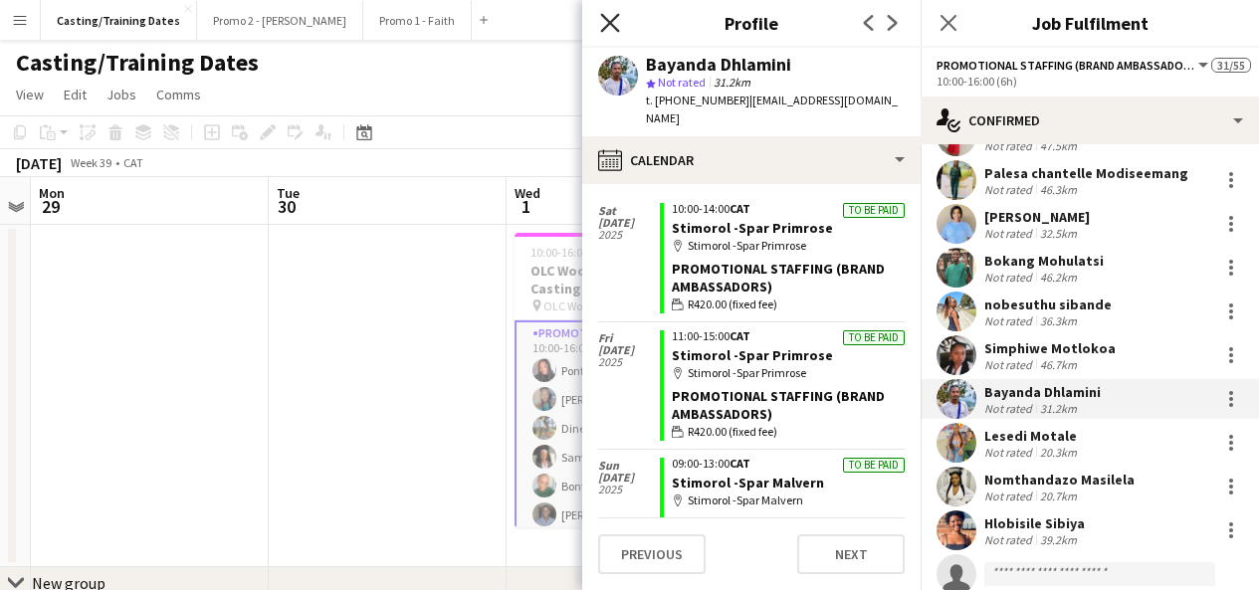
click at [607, 20] on icon at bounding box center [609, 22] width 19 height 19
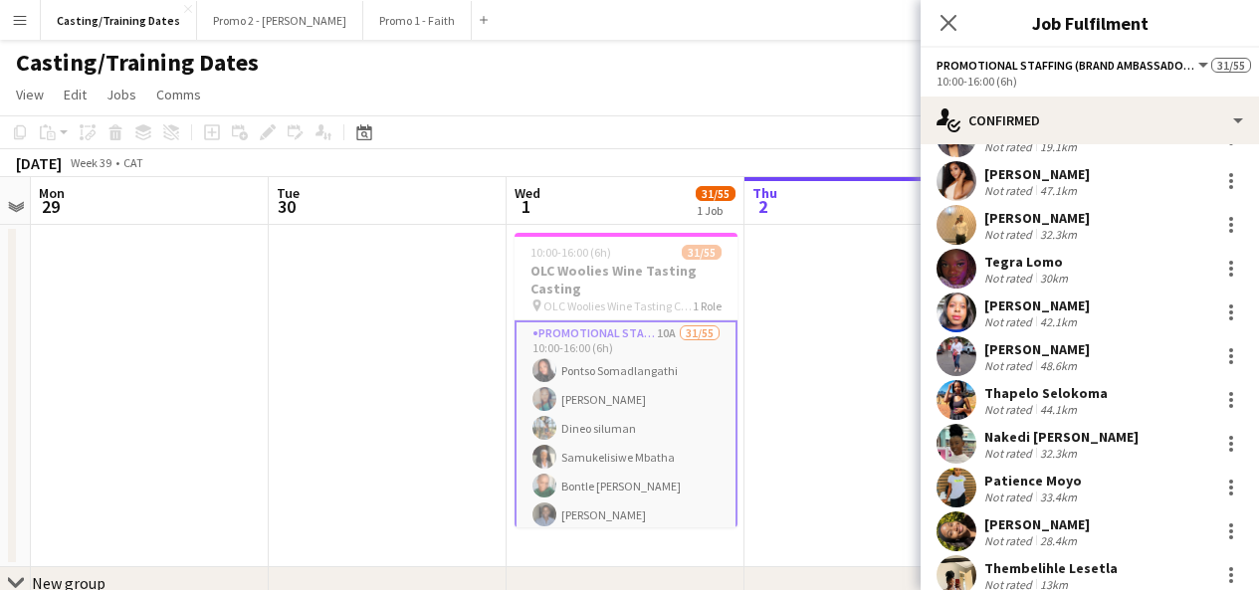
scroll to position [340, 0]
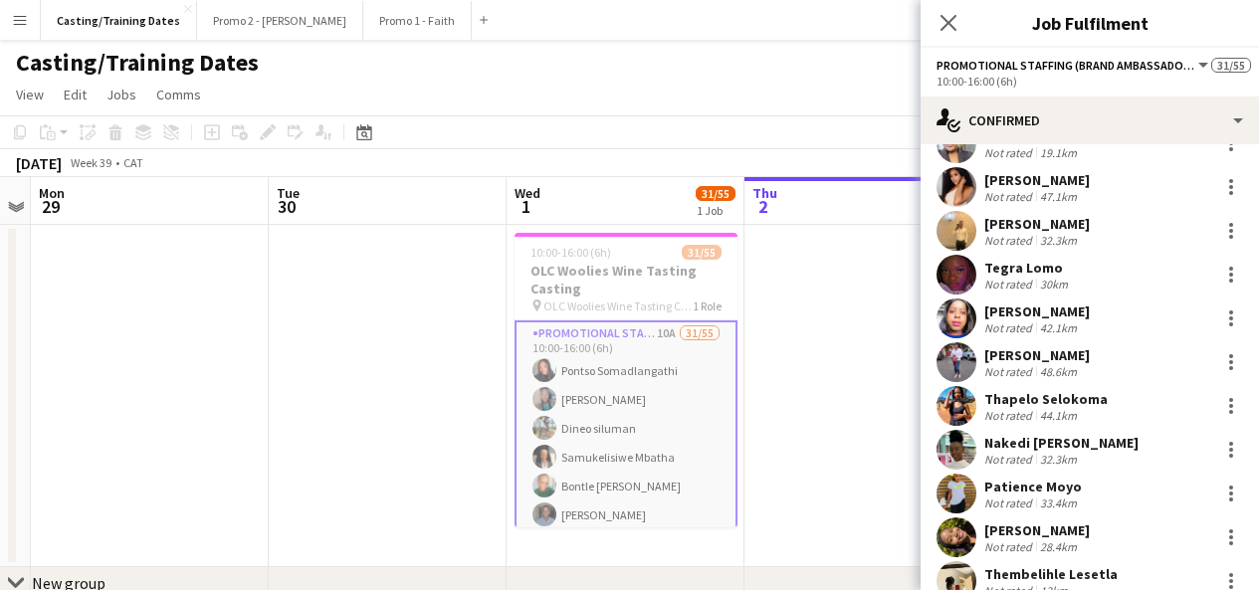
click at [953, 267] on app-user-avatar at bounding box center [956, 275] width 40 height 40
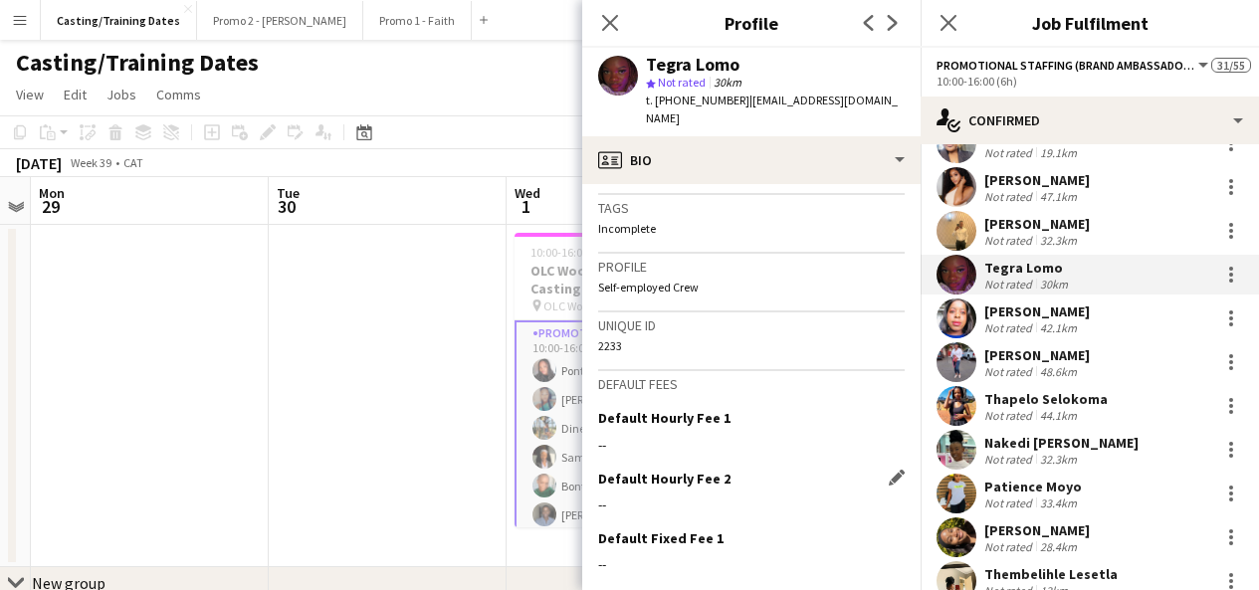
scroll to position [936, 0]
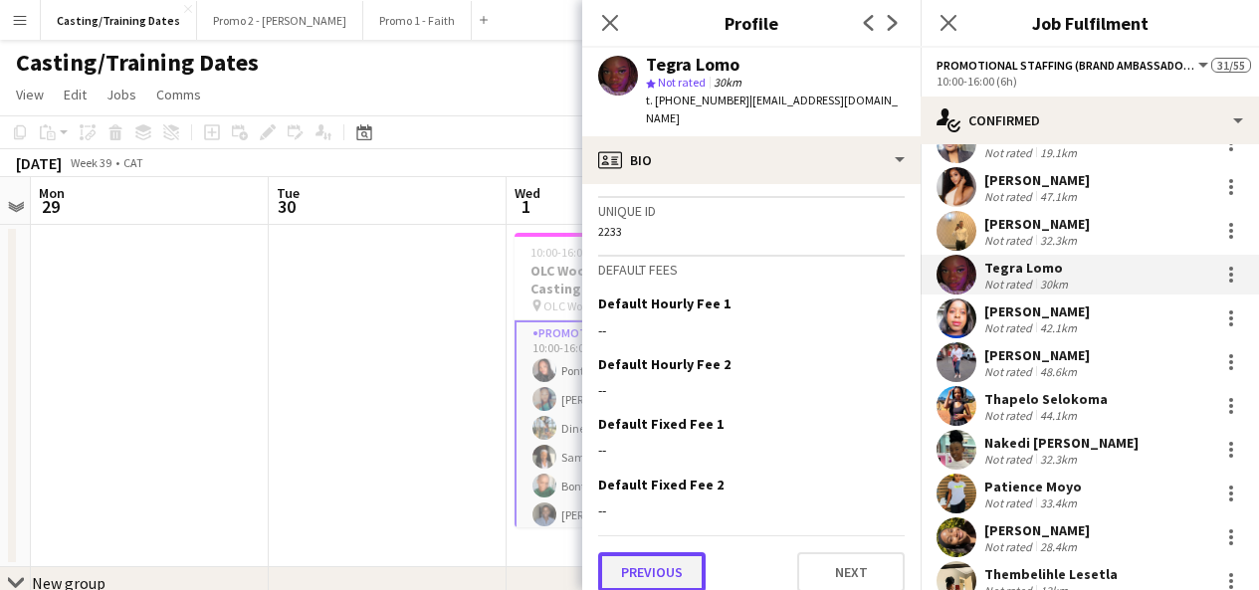
click at [672, 561] on button "Previous" at bounding box center [651, 572] width 107 height 40
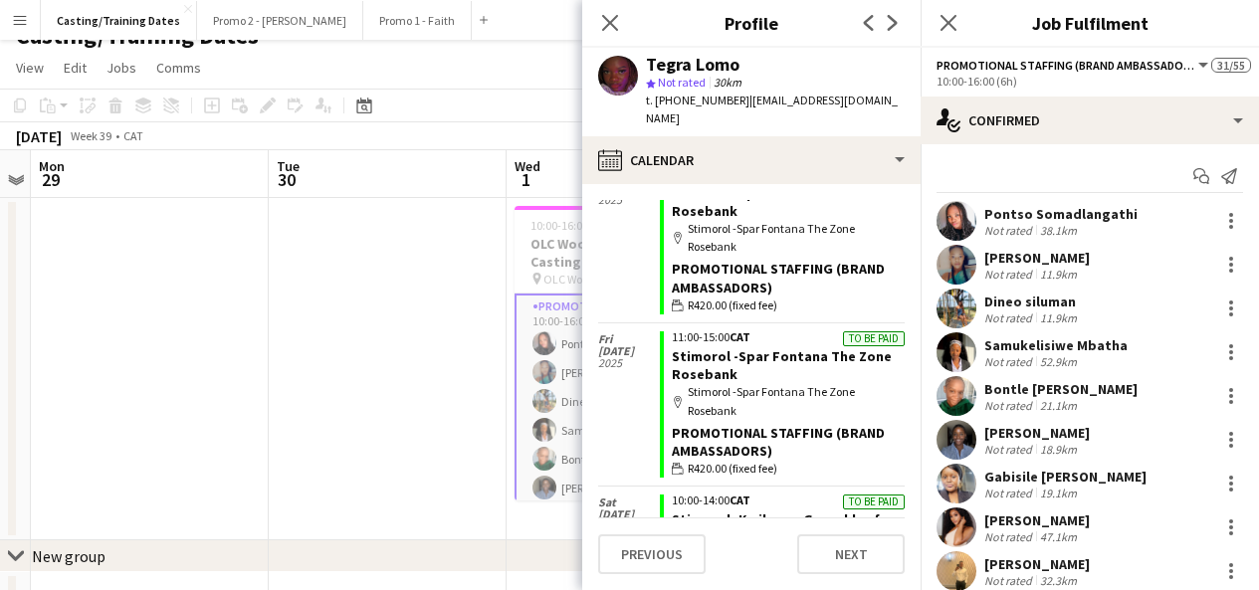
scroll to position [30, 0]
click at [968, 398] on app-user-avatar at bounding box center [956, 396] width 40 height 40
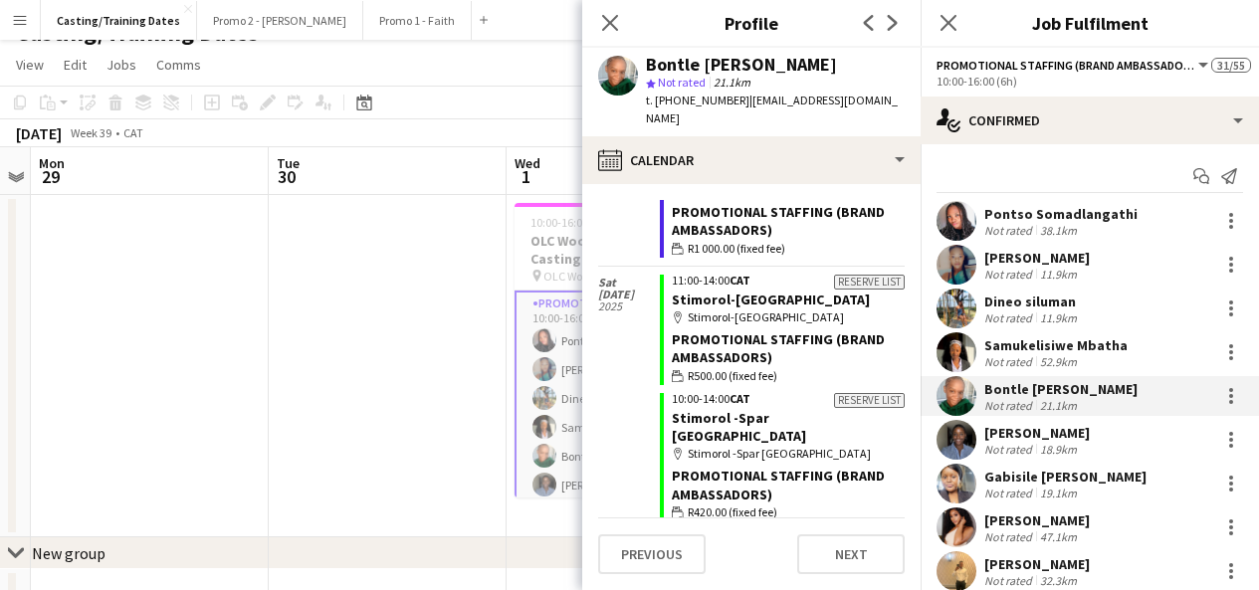
scroll to position [3477, 0]
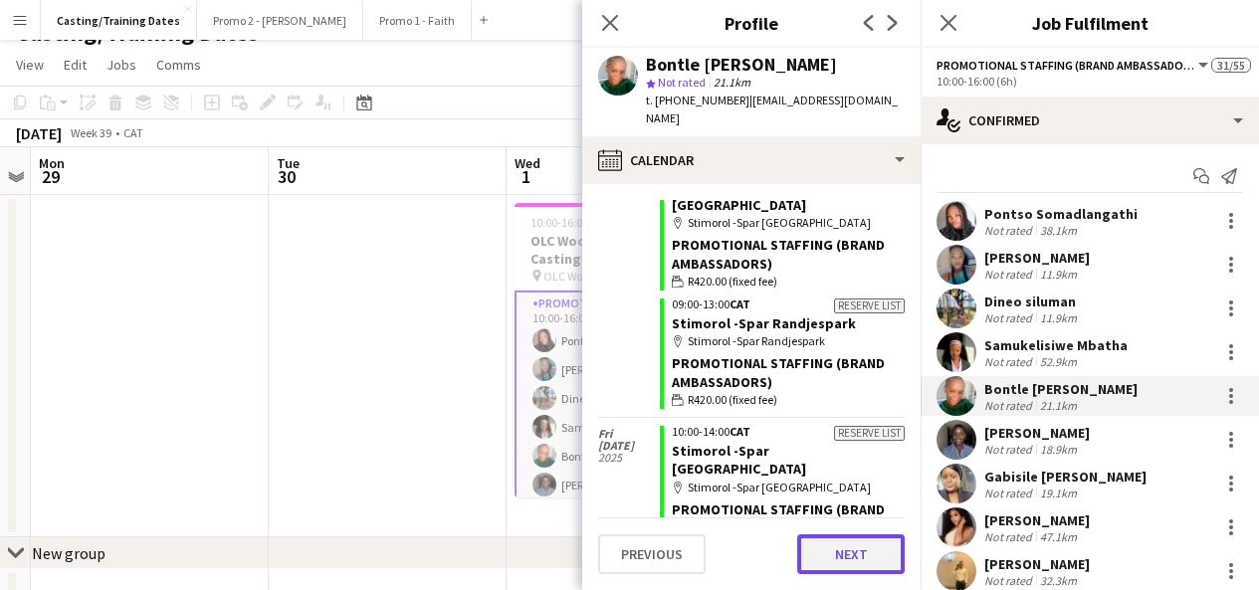
click at [846, 564] on button "Next" at bounding box center [850, 554] width 107 height 40
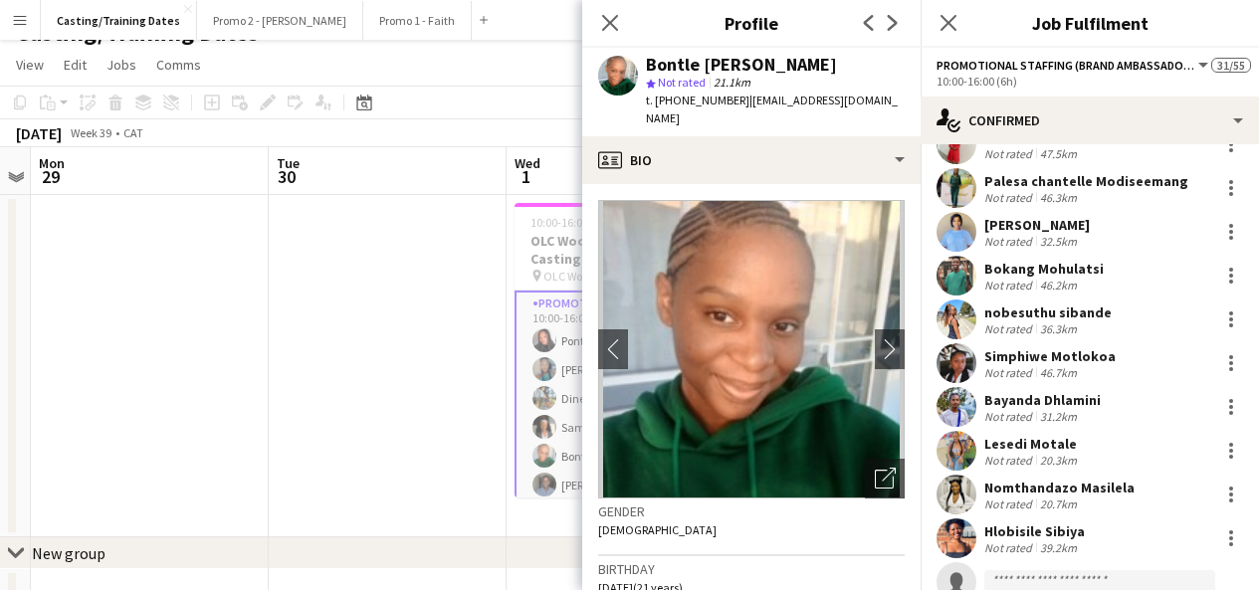
scroll to position [998, 0]
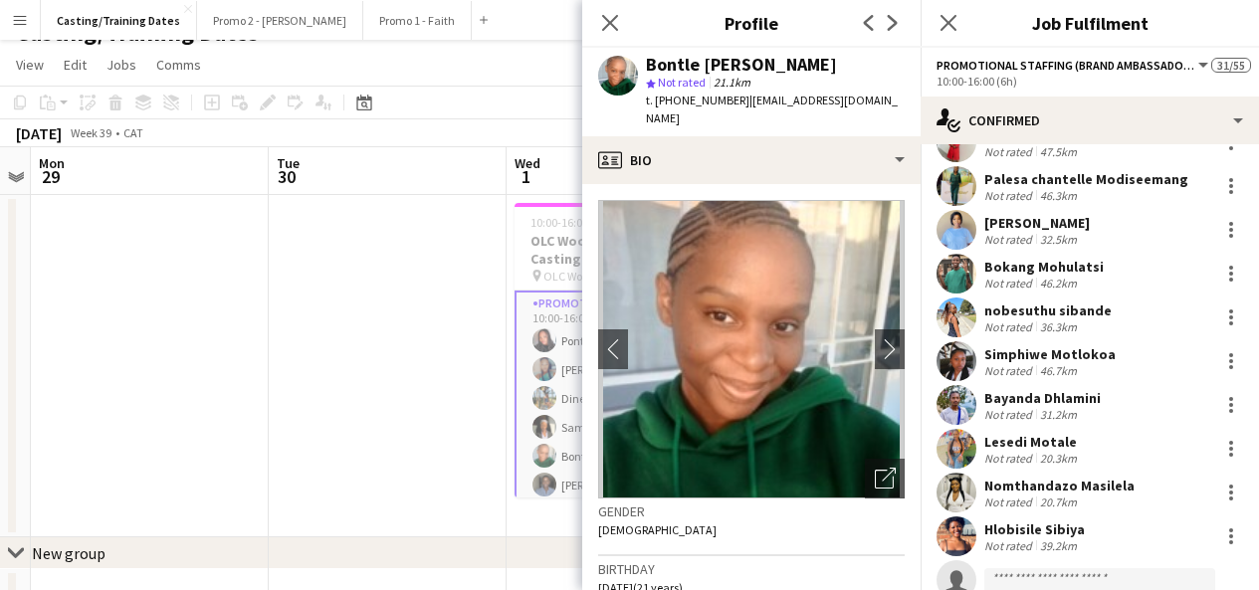
click at [971, 492] on app-user-avatar at bounding box center [956, 493] width 40 height 40
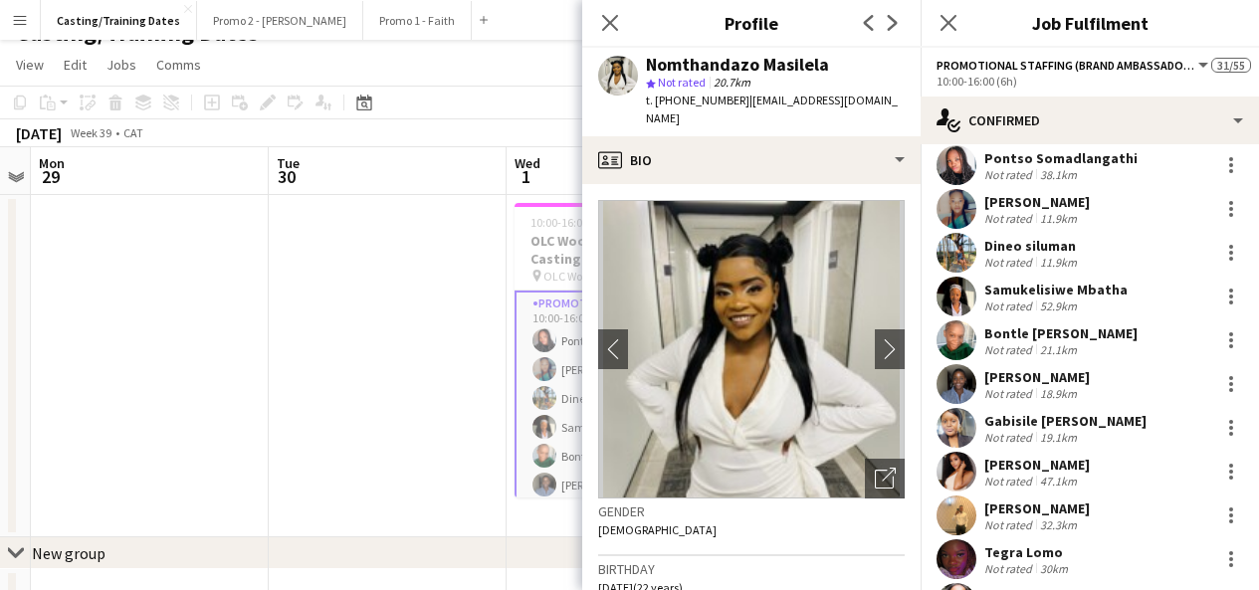
scroll to position [0, 0]
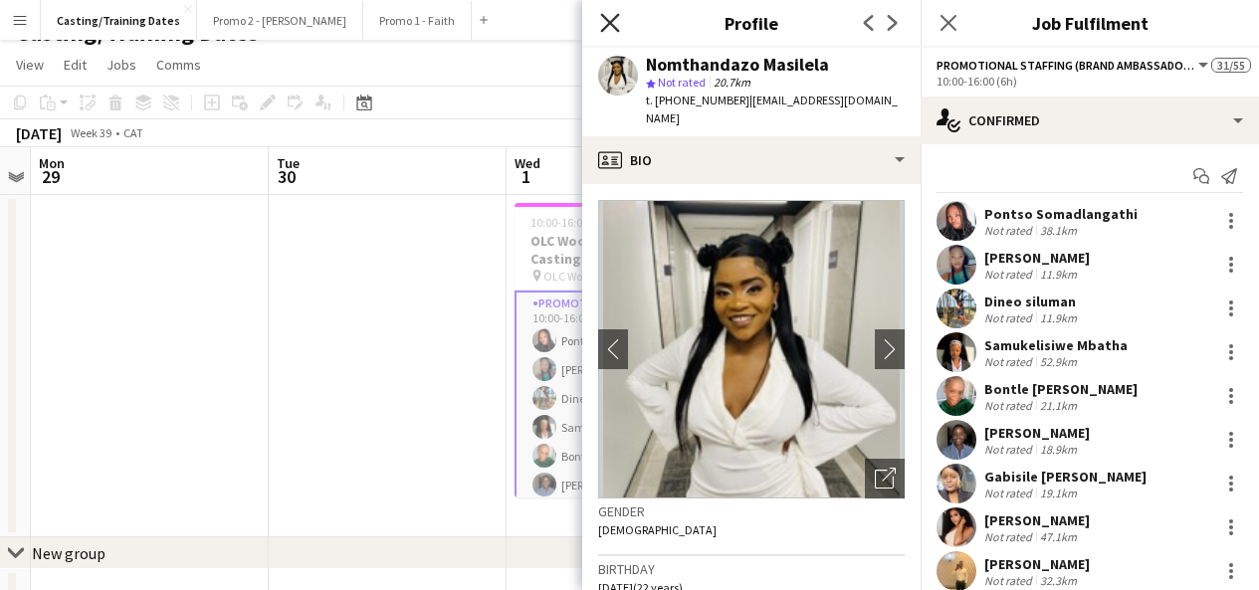
click at [605, 18] on icon at bounding box center [609, 22] width 19 height 19
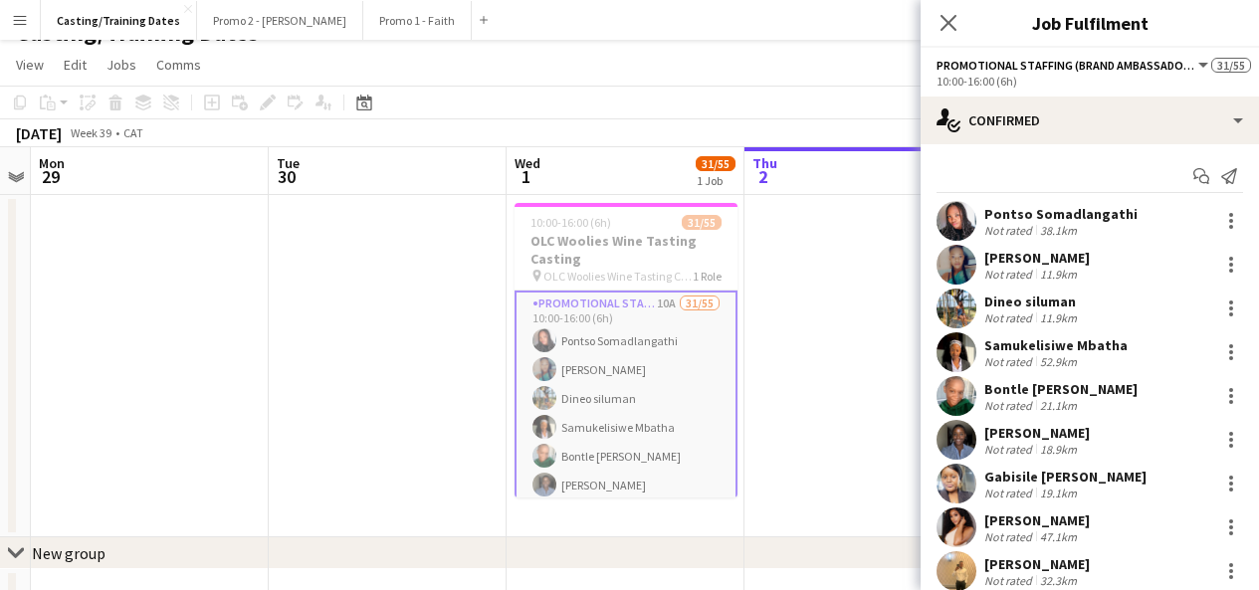
click at [16, 18] on app-icon "Menu" at bounding box center [20, 20] width 16 height 16
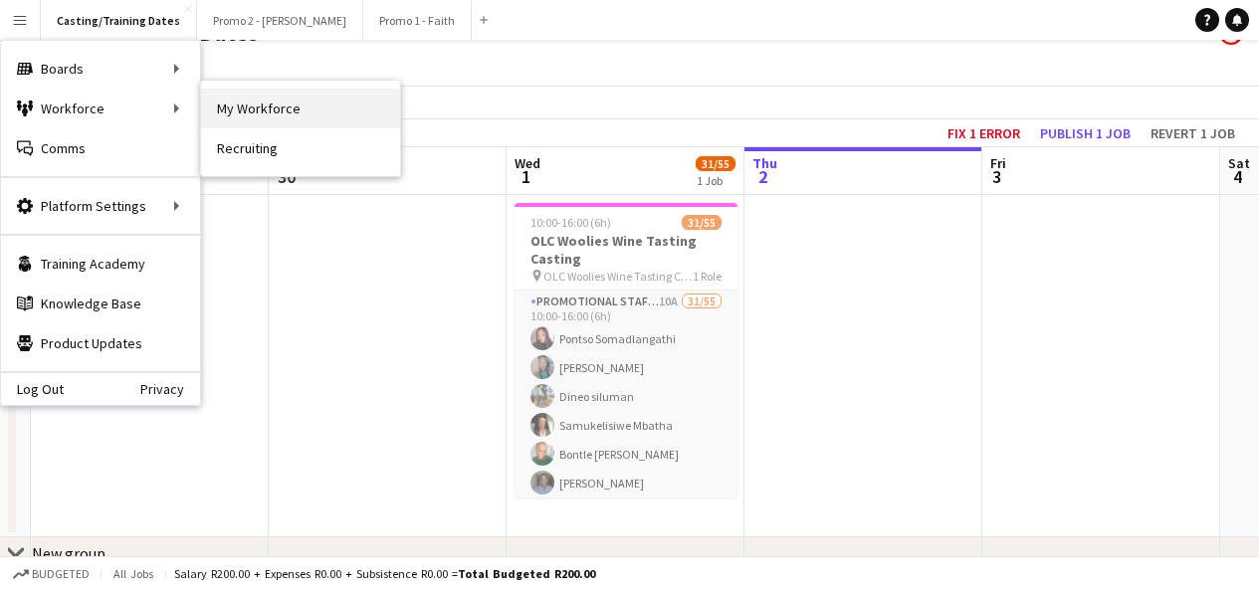
click at [263, 107] on link "My Workforce" at bounding box center [300, 109] width 199 height 40
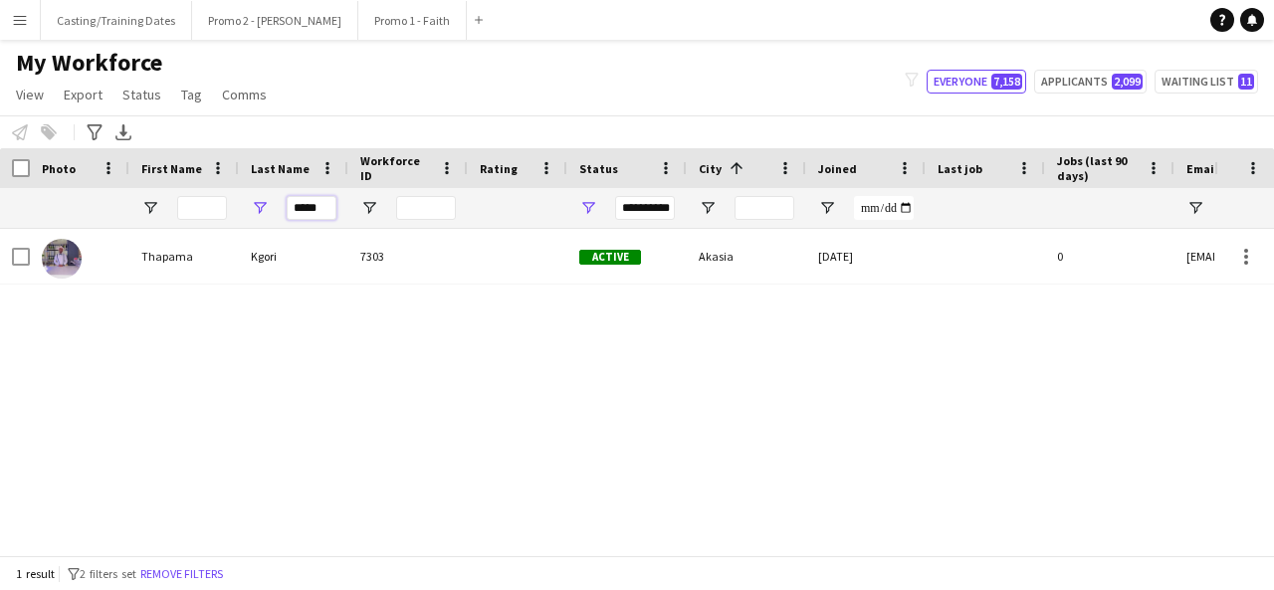
click at [328, 199] on input "*****" at bounding box center [312, 208] width 50 height 24
type input "*"
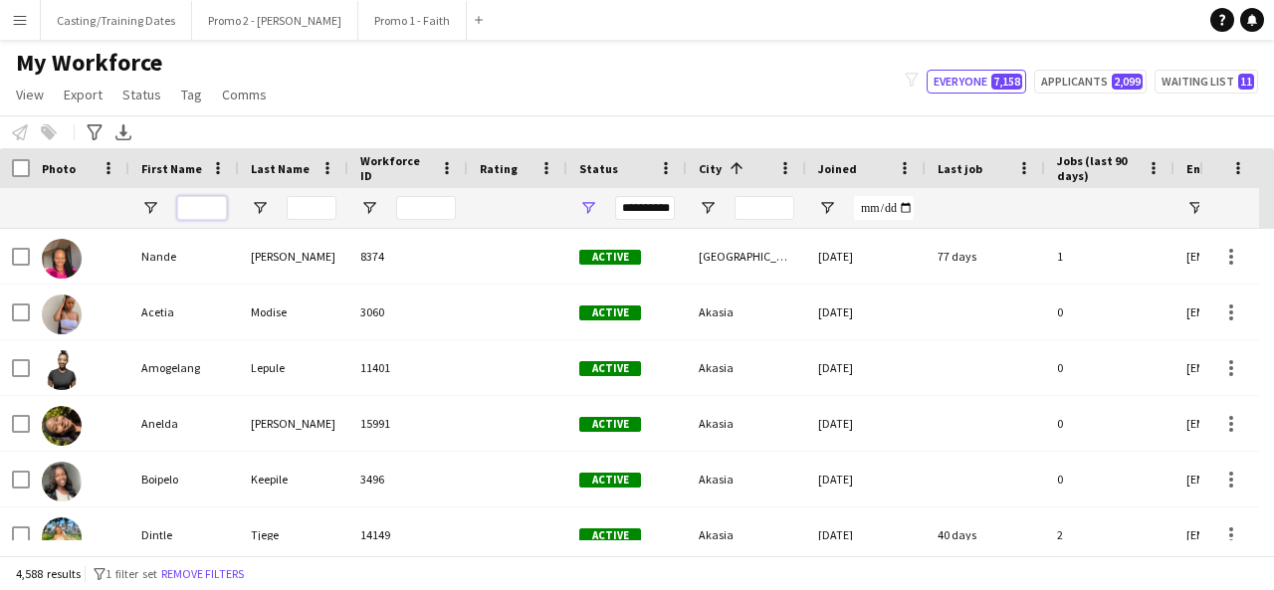
click at [185, 210] on input "First Name Filter Input" at bounding box center [202, 208] width 50 height 24
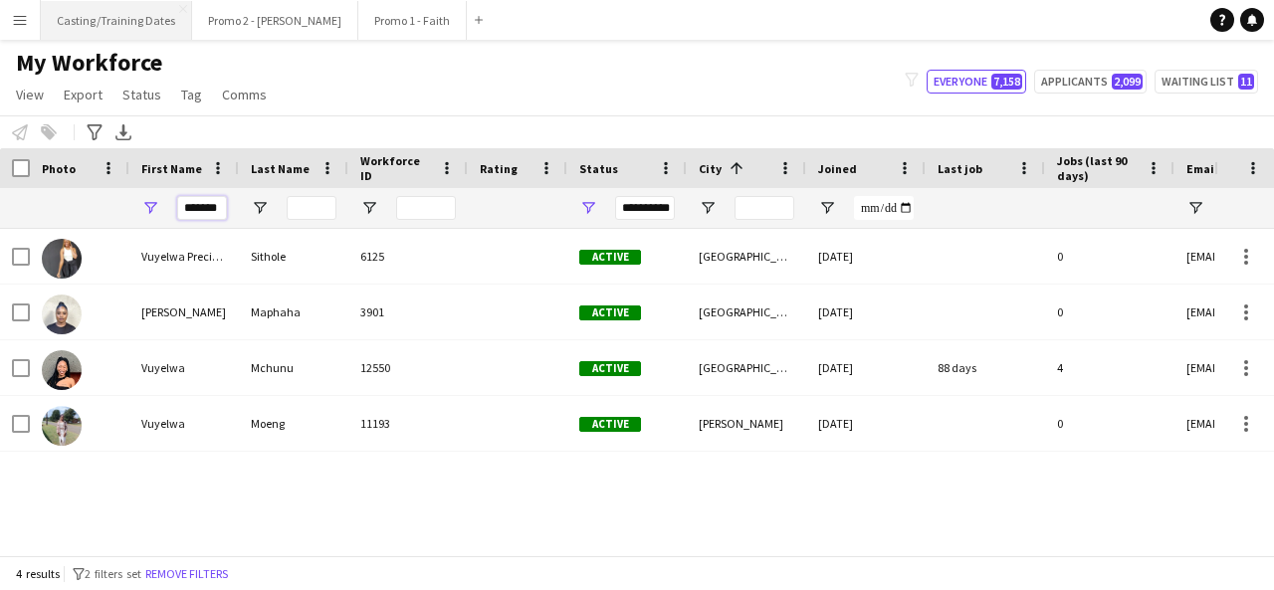
type input "*******"
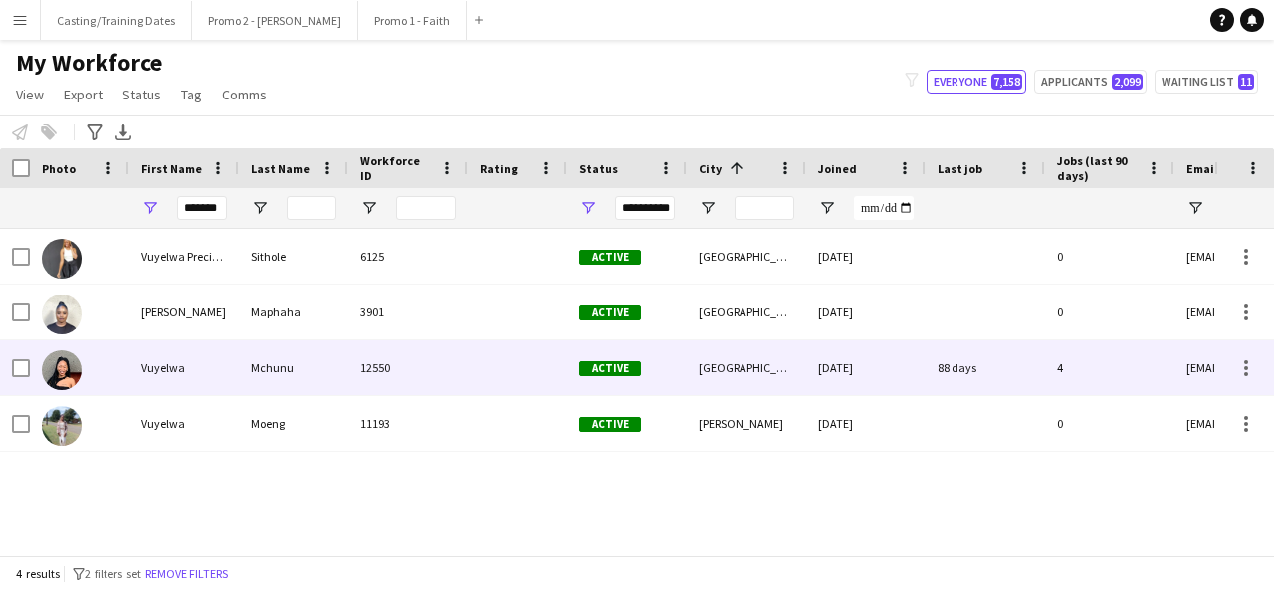
click at [161, 355] on div "Vuyelwa" at bounding box center [183, 367] width 109 height 55
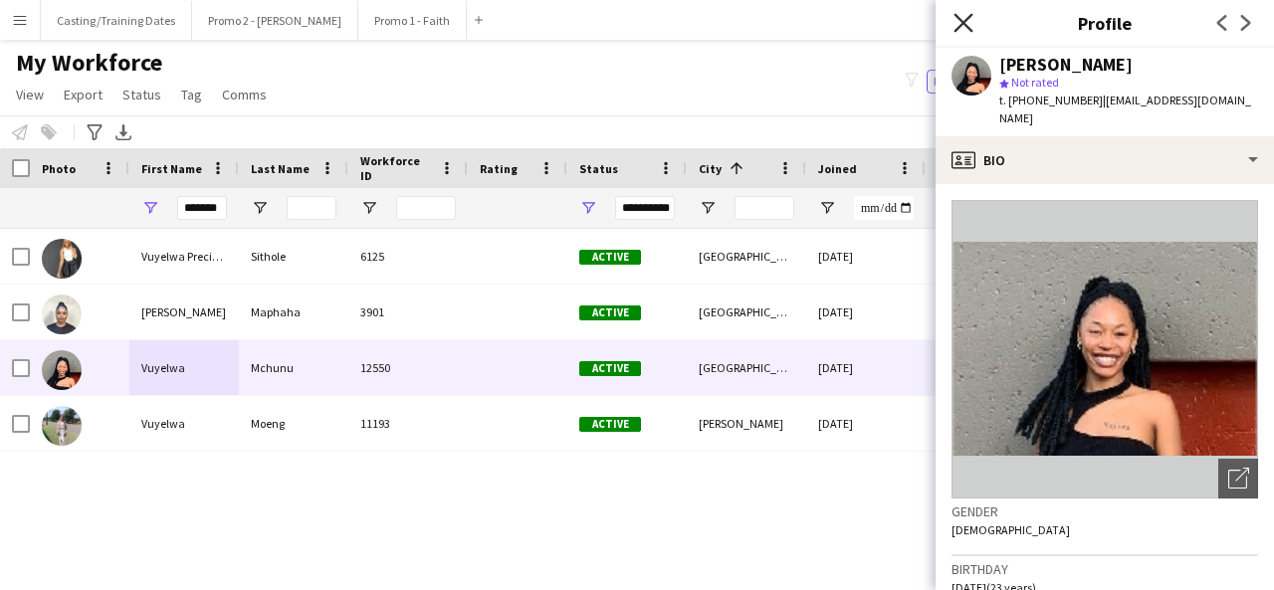
click at [963, 29] on icon "Close pop-in" at bounding box center [962, 22] width 19 height 19
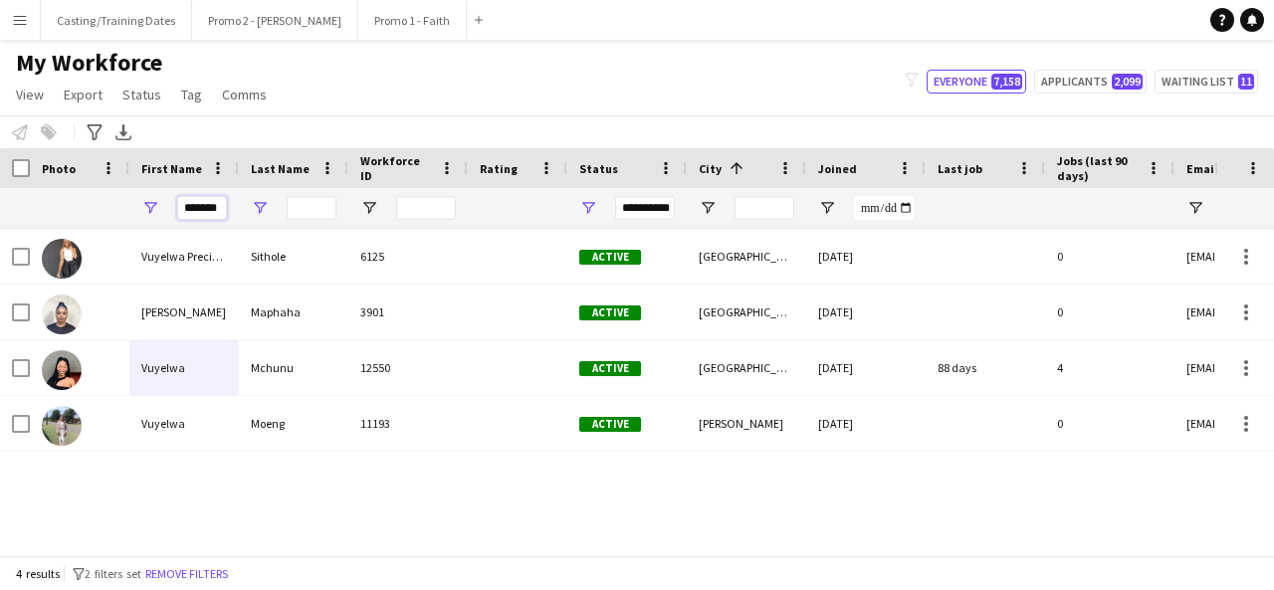
scroll to position [0, 7]
drag, startPoint x: 182, startPoint y: 208, endPoint x: 346, endPoint y: 215, distance: 164.3
click at [346, 215] on div "**********" at bounding box center [1078, 208] width 2157 height 40
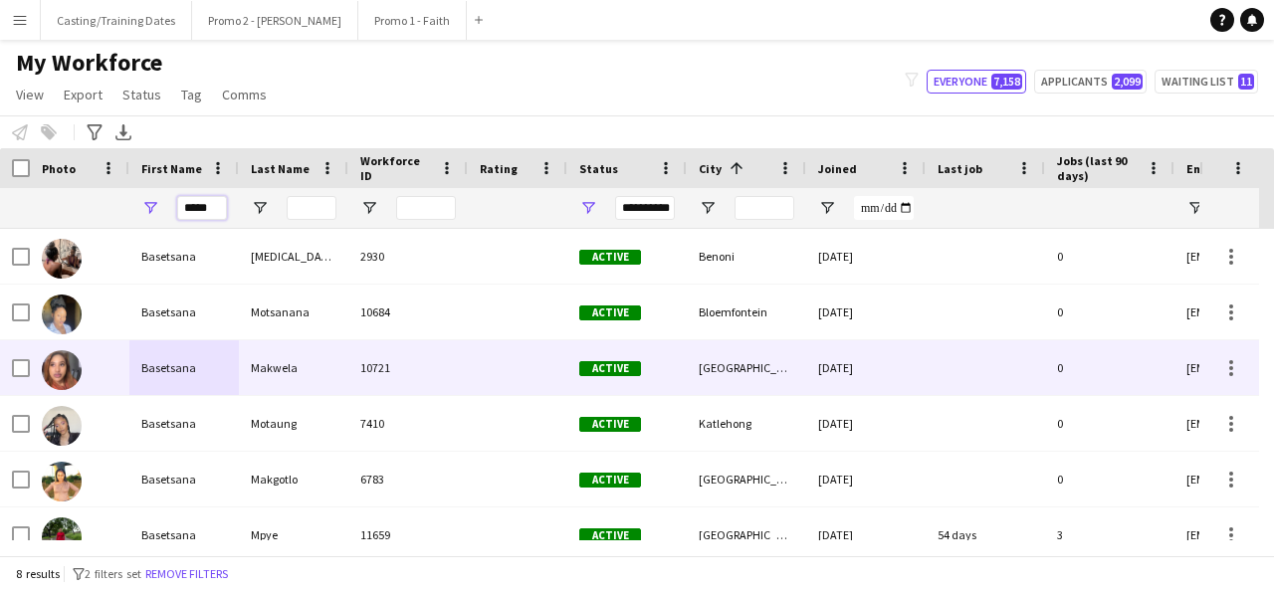
type input "*****"
click at [587, 364] on span "Active" at bounding box center [610, 368] width 62 height 15
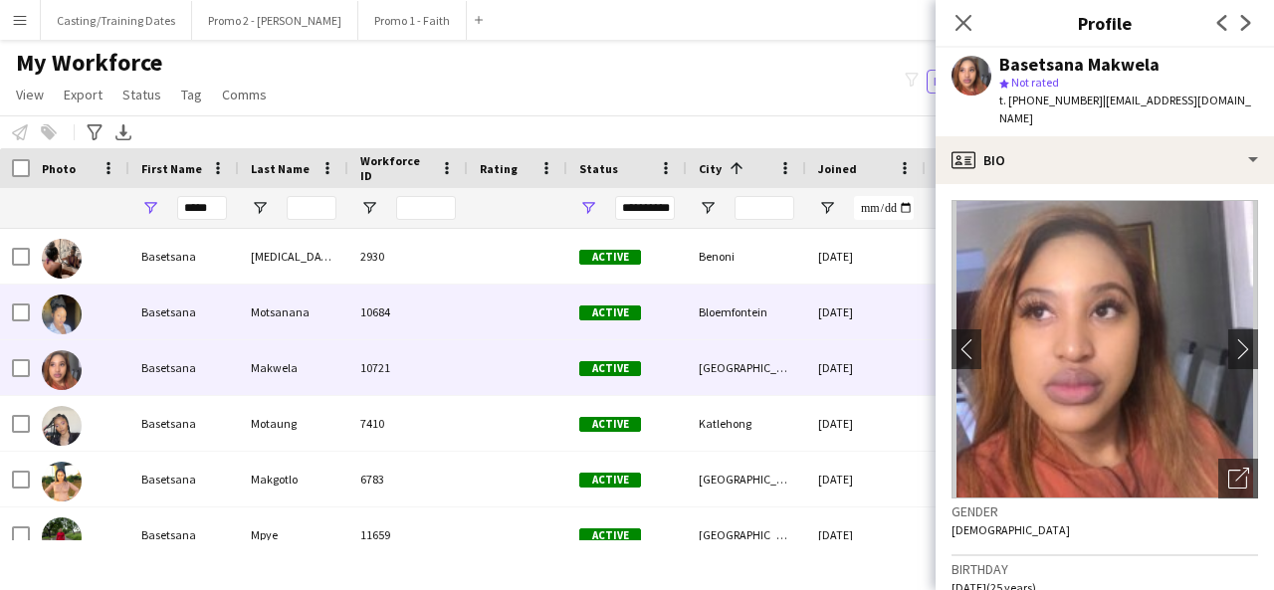
click at [492, 327] on div at bounding box center [518, 312] width 100 height 55
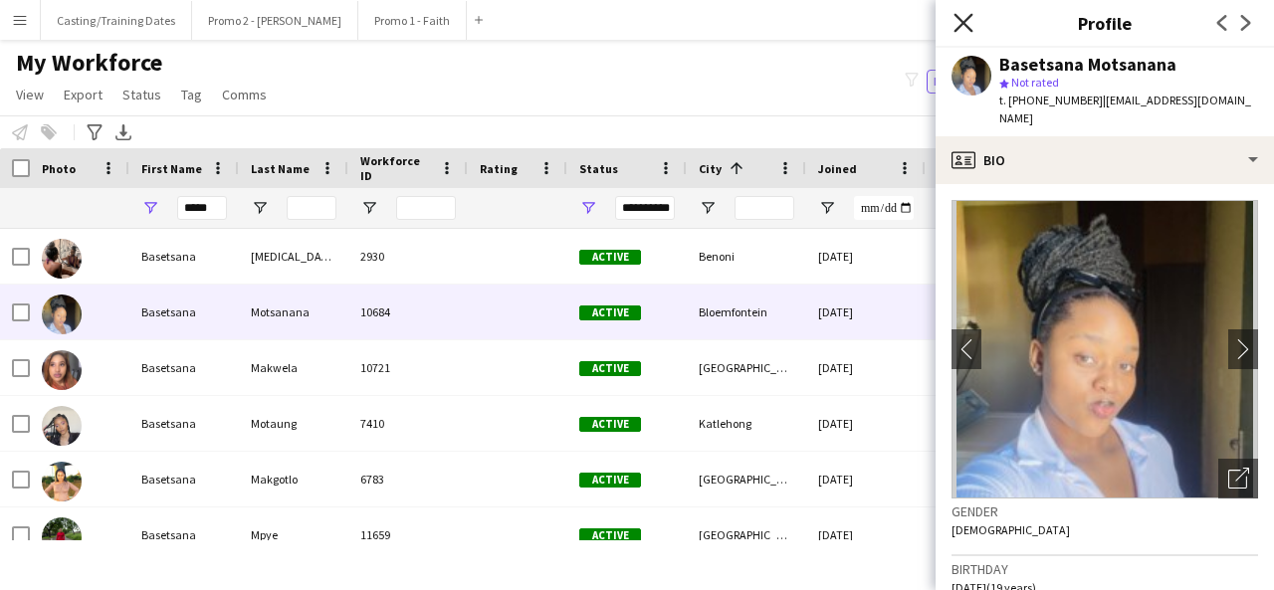
click at [967, 19] on icon at bounding box center [962, 22] width 19 height 19
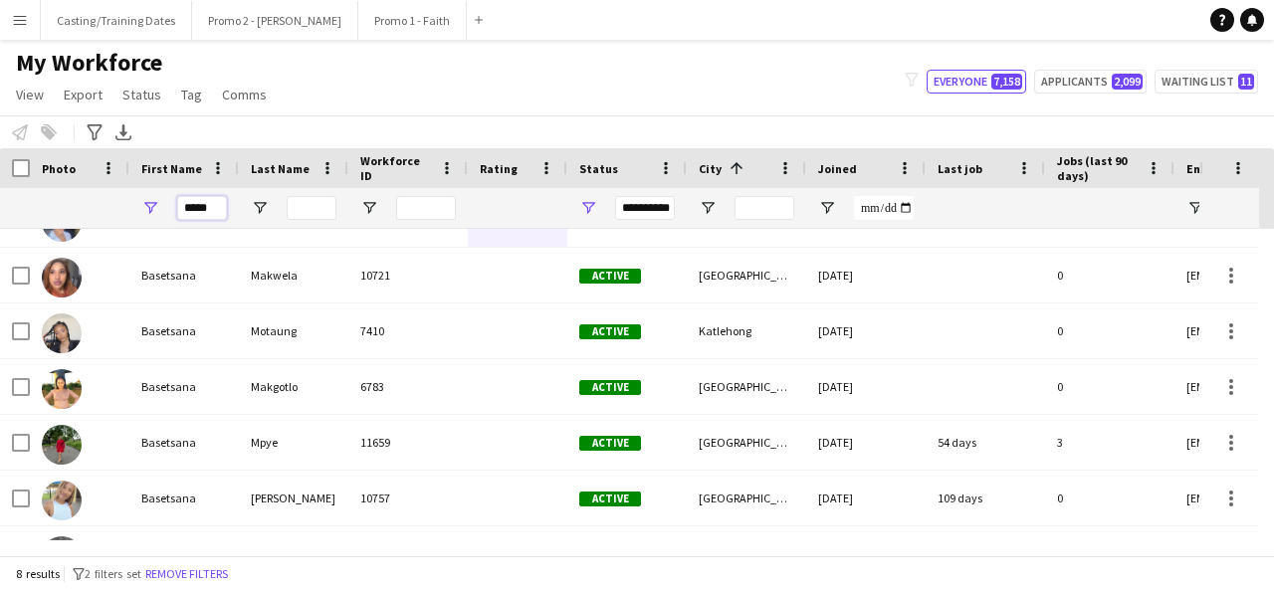
click at [212, 210] on input "*****" at bounding box center [202, 208] width 50 height 24
type input "*"
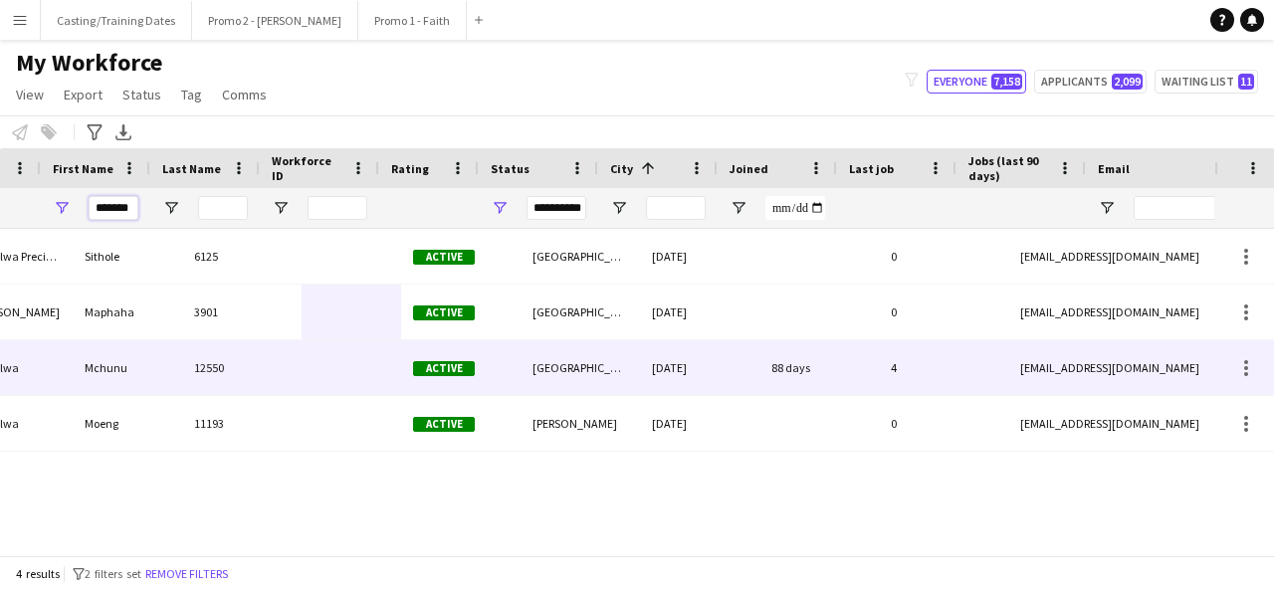
scroll to position [0, 166]
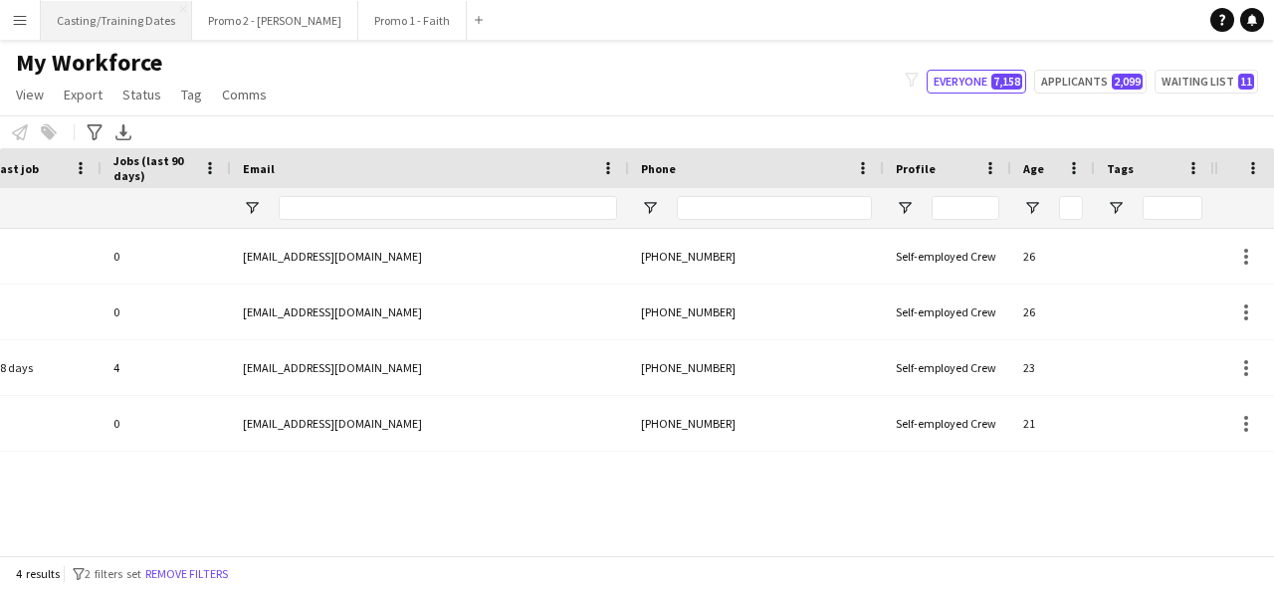
type input "*******"
click at [16, 24] on app-icon "Menu" at bounding box center [20, 20] width 16 height 16
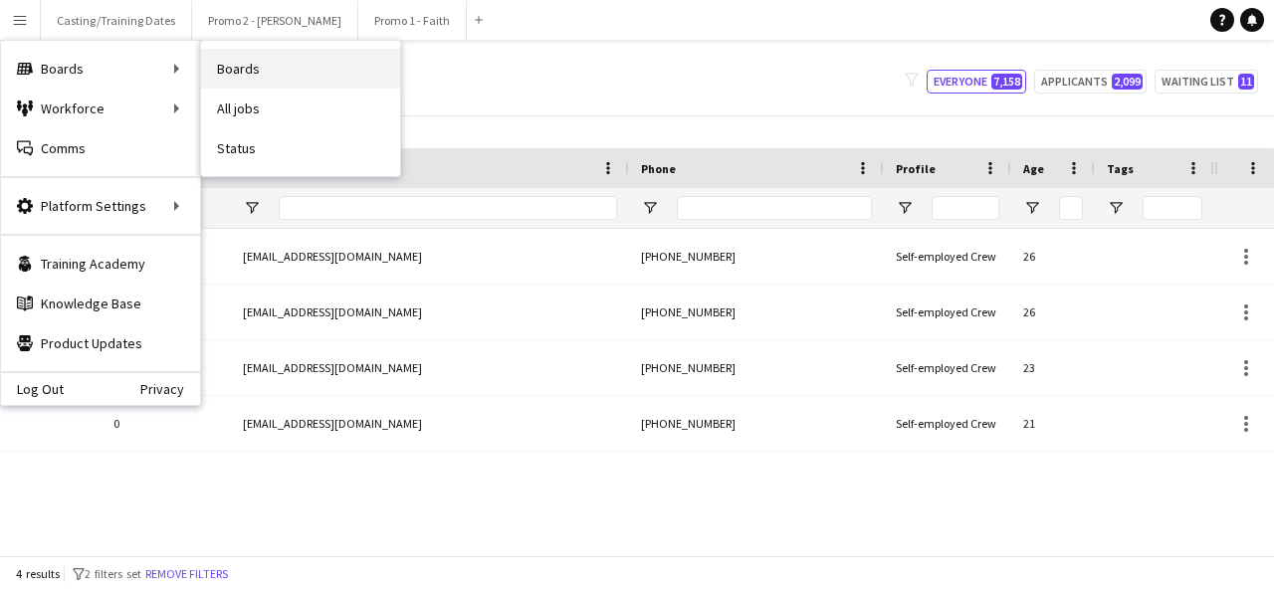
click at [238, 74] on link "Boards" at bounding box center [300, 69] width 199 height 40
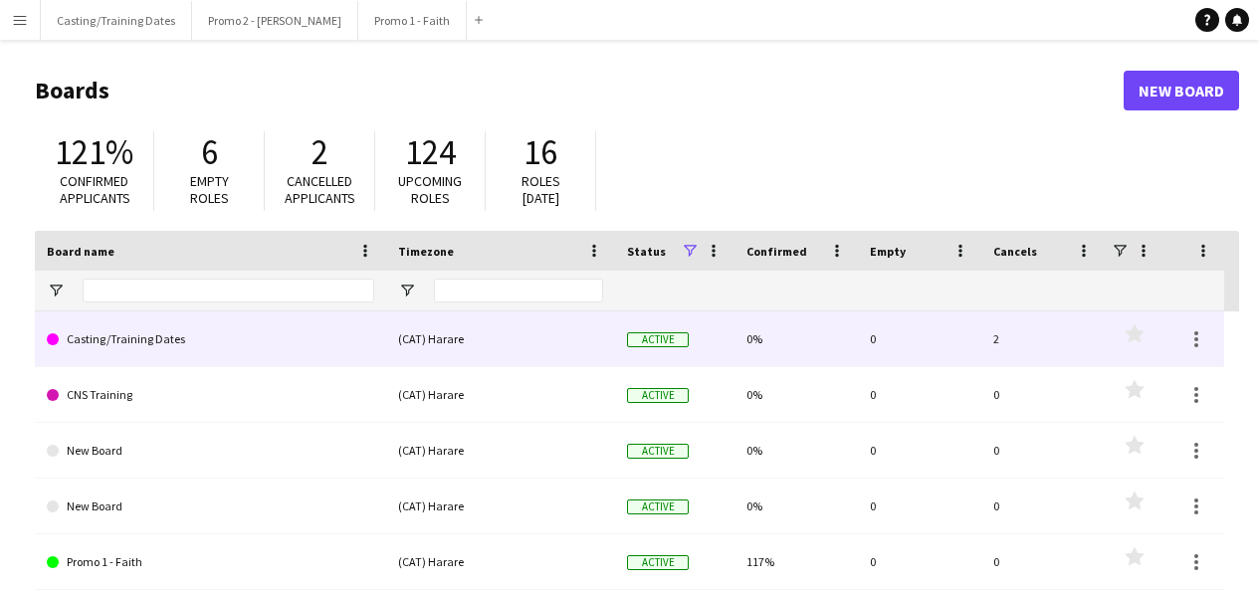
click at [120, 344] on link "Casting/Training Dates" at bounding box center [210, 339] width 327 height 56
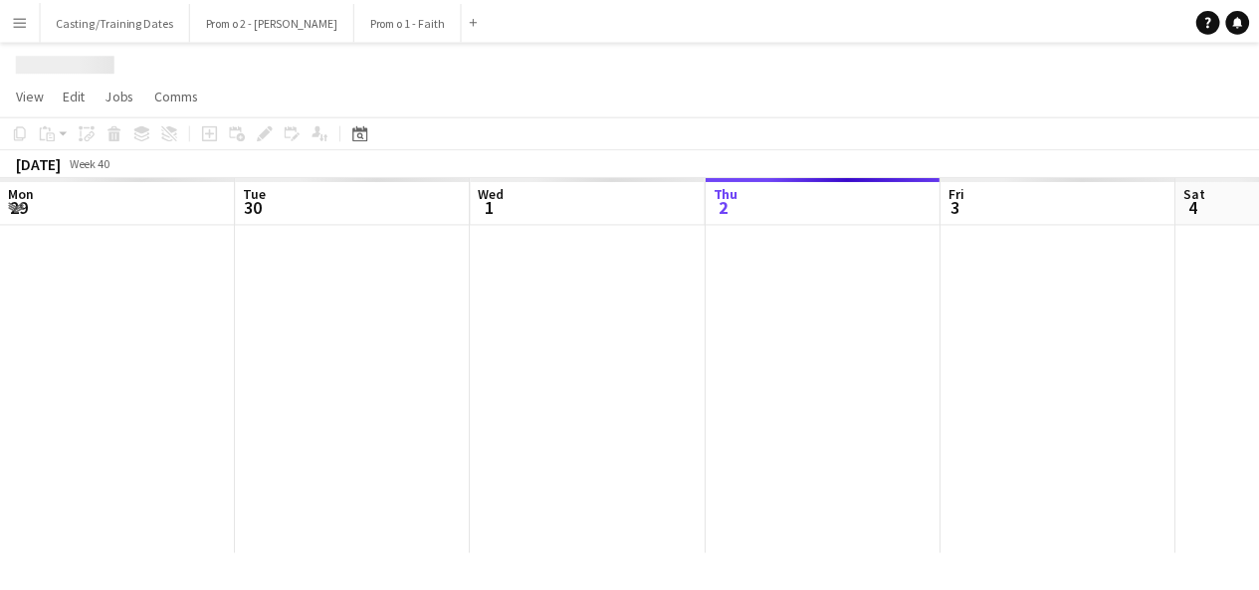
scroll to position [0, 476]
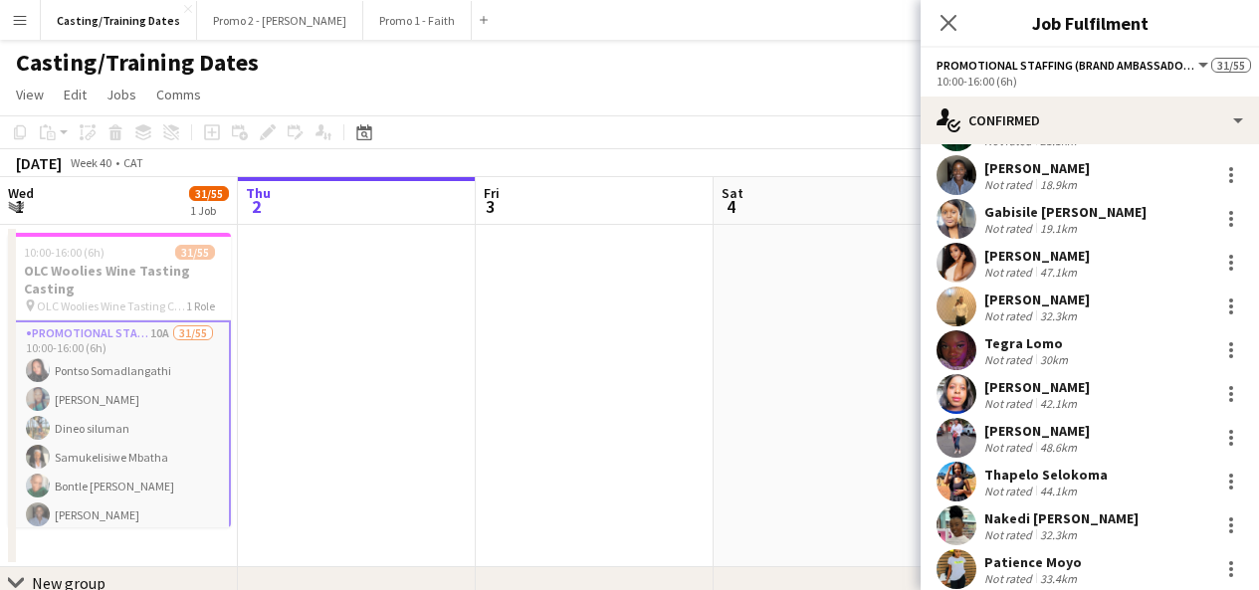
scroll to position [273, 0]
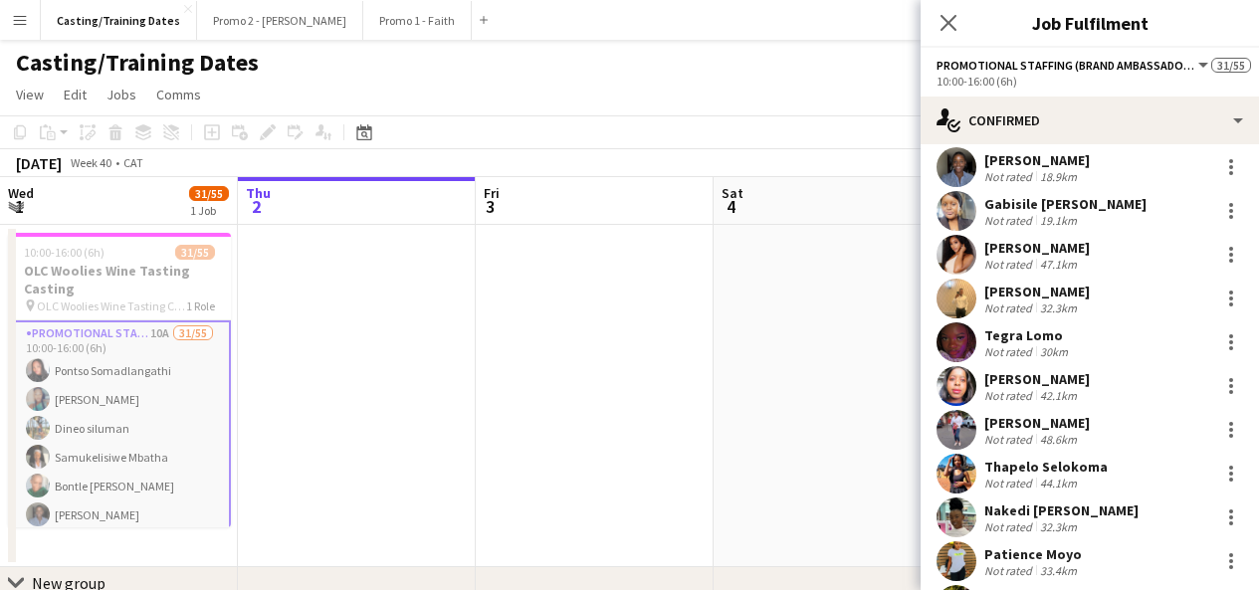
click at [1030, 391] on div "Not rated" at bounding box center [1010, 395] width 52 height 15
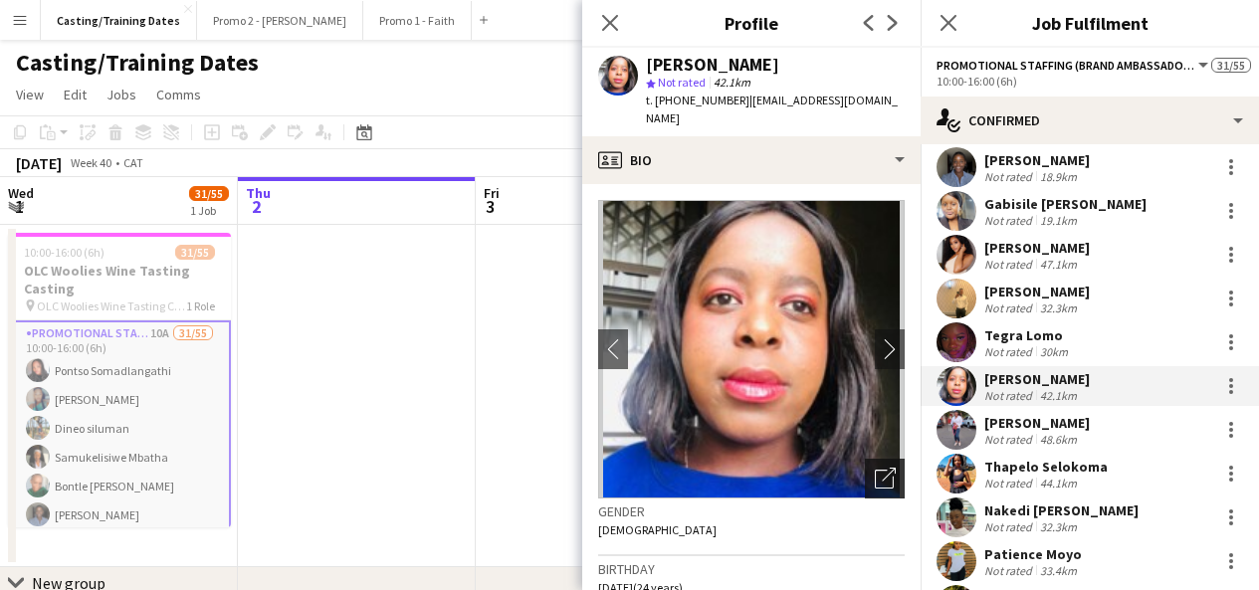
click at [880, 468] on icon "Open photos pop-in" at bounding box center [885, 478] width 21 height 21
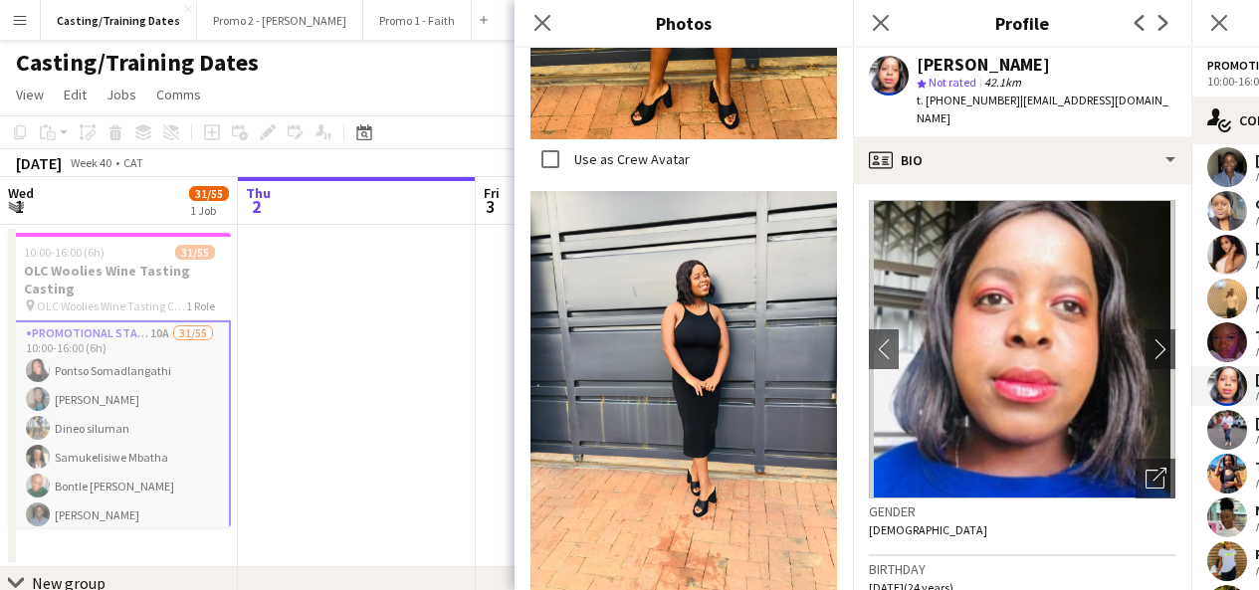
scroll to position [716, 0]
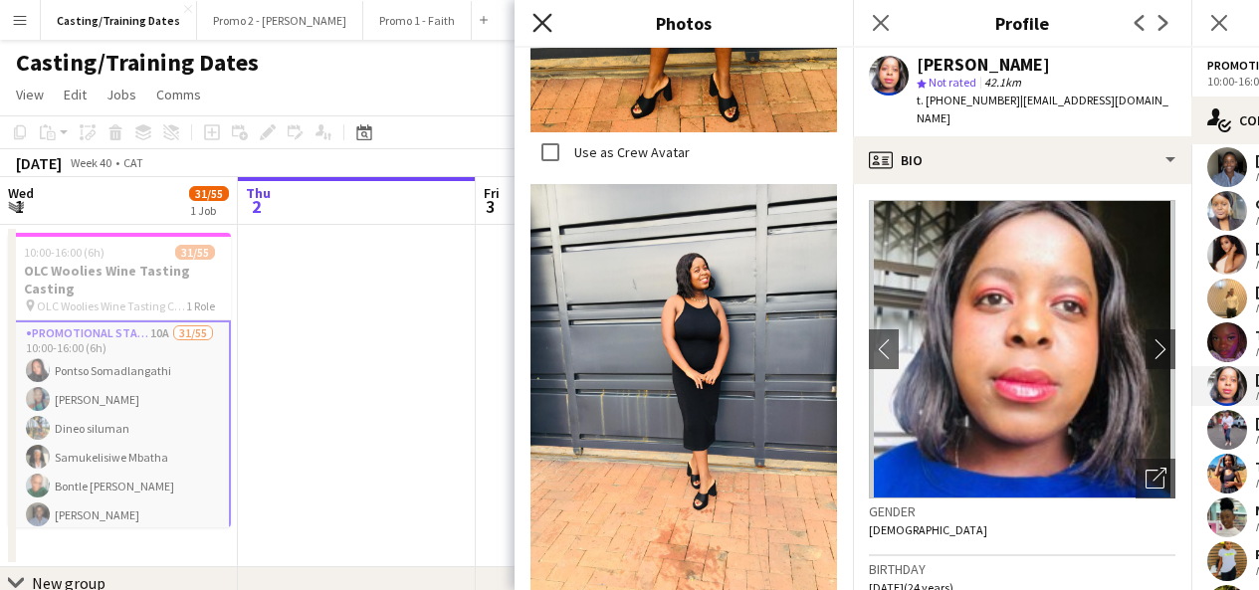
click at [540, 22] on icon at bounding box center [541, 22] width 19 height 19
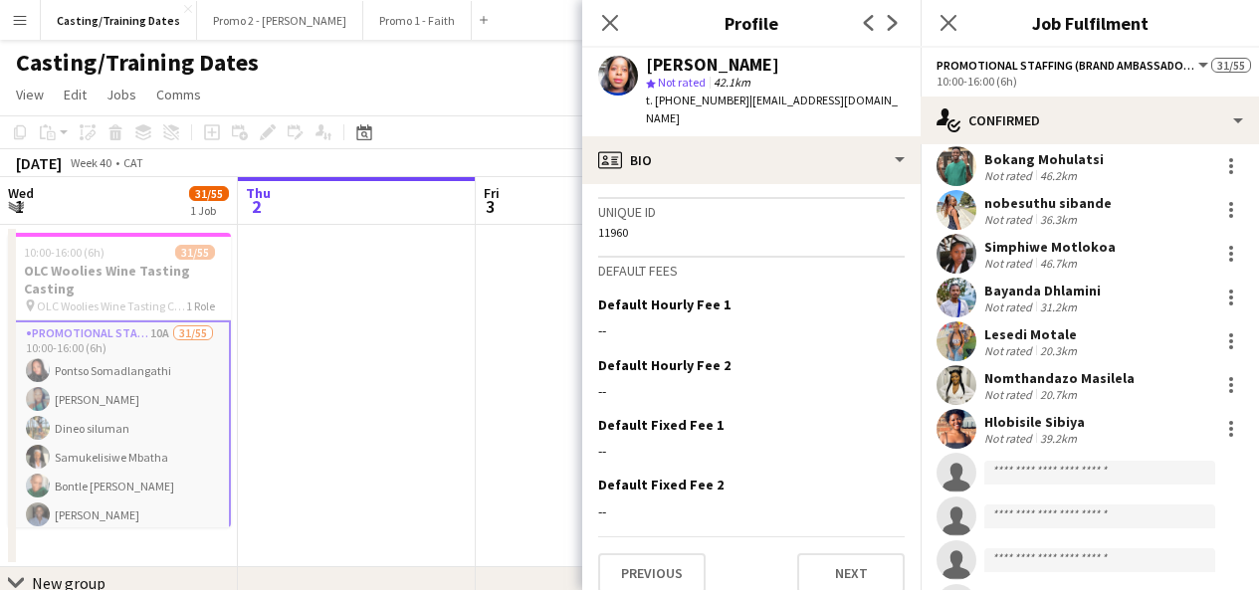
scroll to position [1107, 0]
drag, startPoint x: 1049, startPoint y: 436, endPoint x: 1088, endPoint y: 389, distance: 60.8
click at [1088, 389] on div "Not rated 20.7km" at bounding box center [1059, 393] width 150 height 15
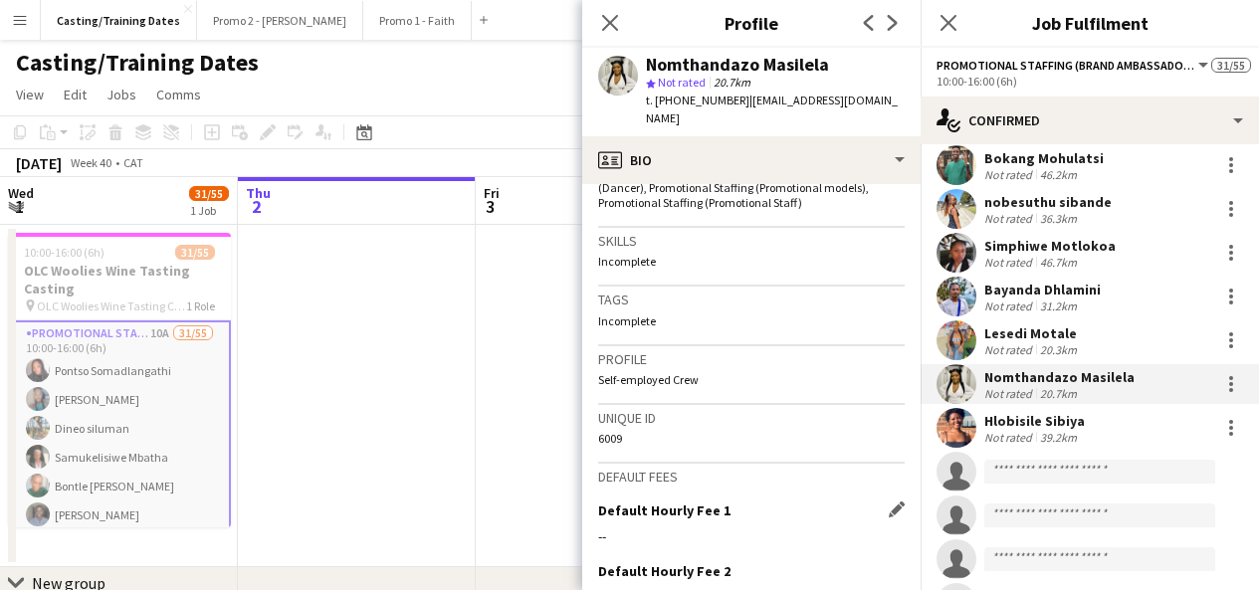
scroll to position [966, 0]
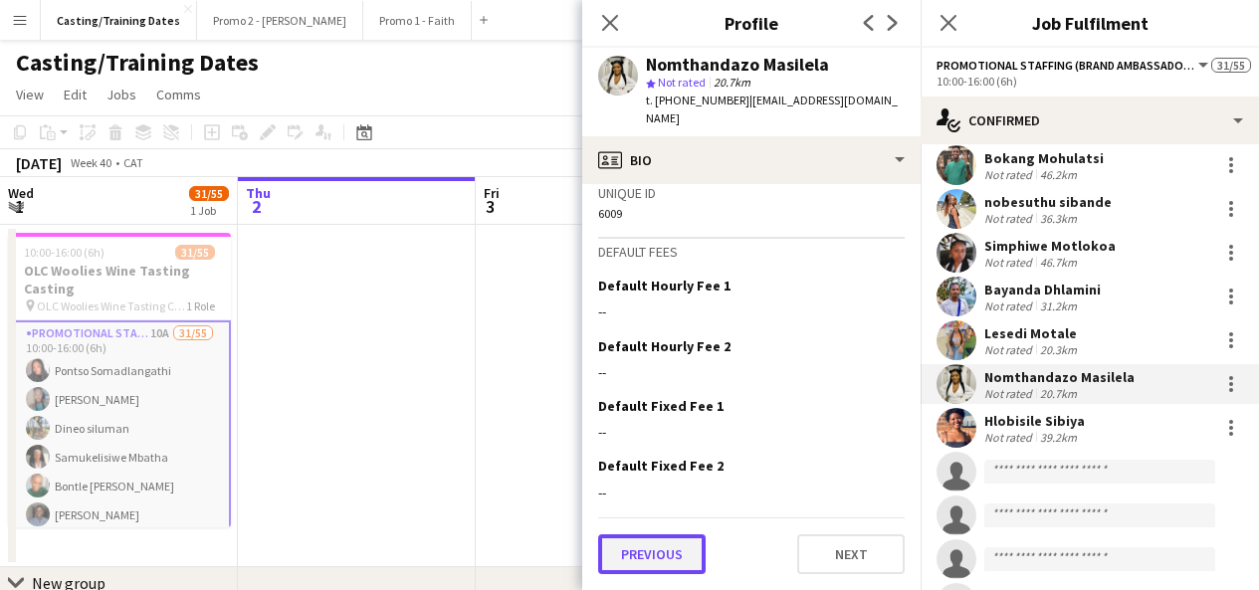
click at [669, 562] on button "Previous" at bounding box center [651, 554] width 107 height 40
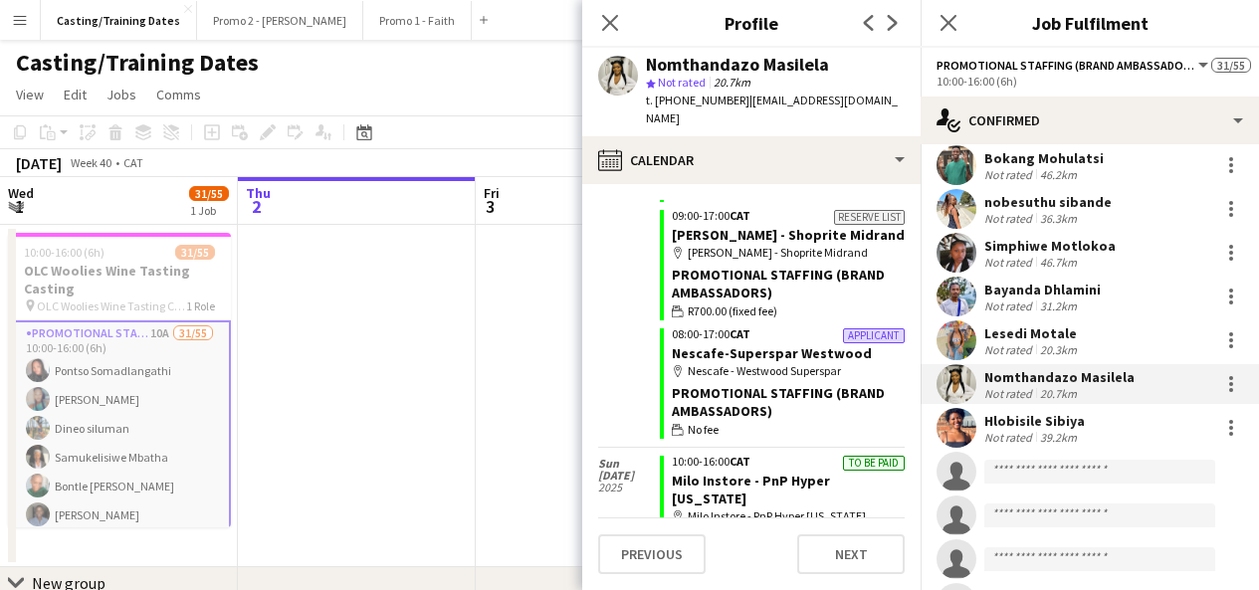
scroll to position [17022, 0]
click at [1045, 469] on input at bounding box center [1099, 472] width 231 height 24
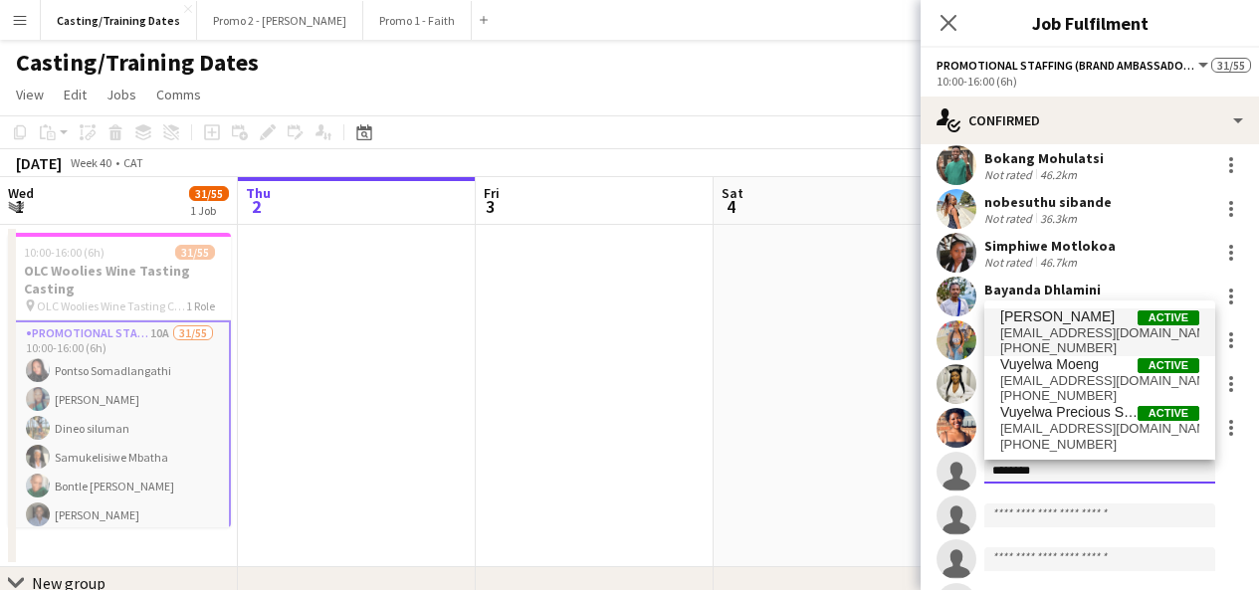
type input "*******"
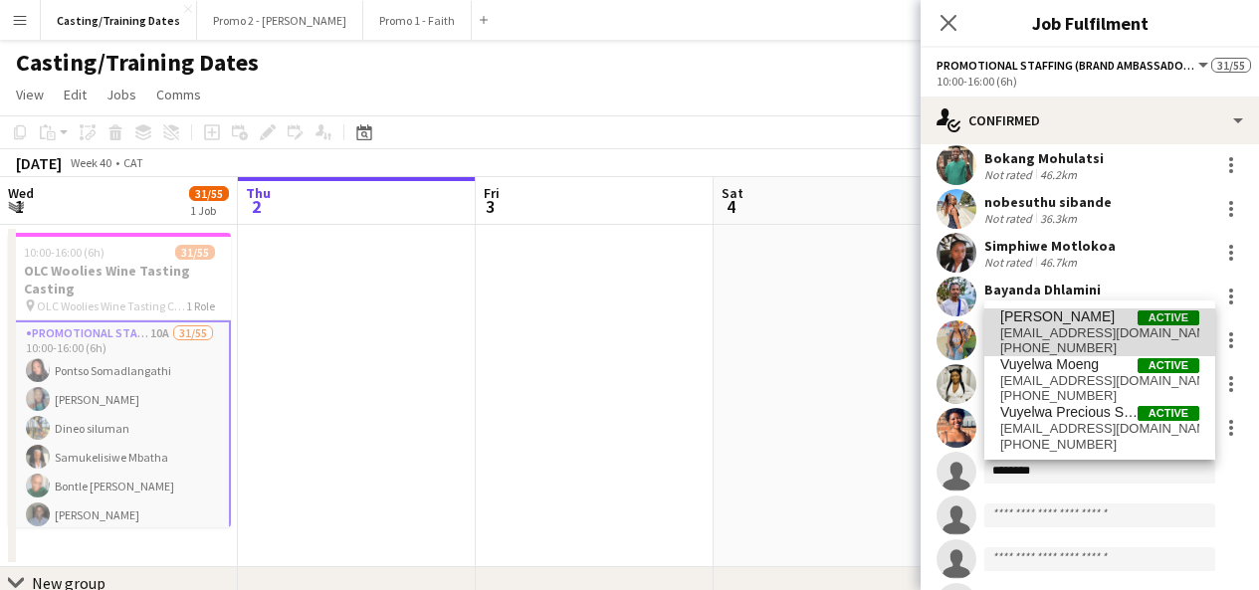
click at [1098, 337] on span "[EMAIL_ADDRESS][DOMAIN_NAME]" at bounding box center [1099, 333] width 199 height 16
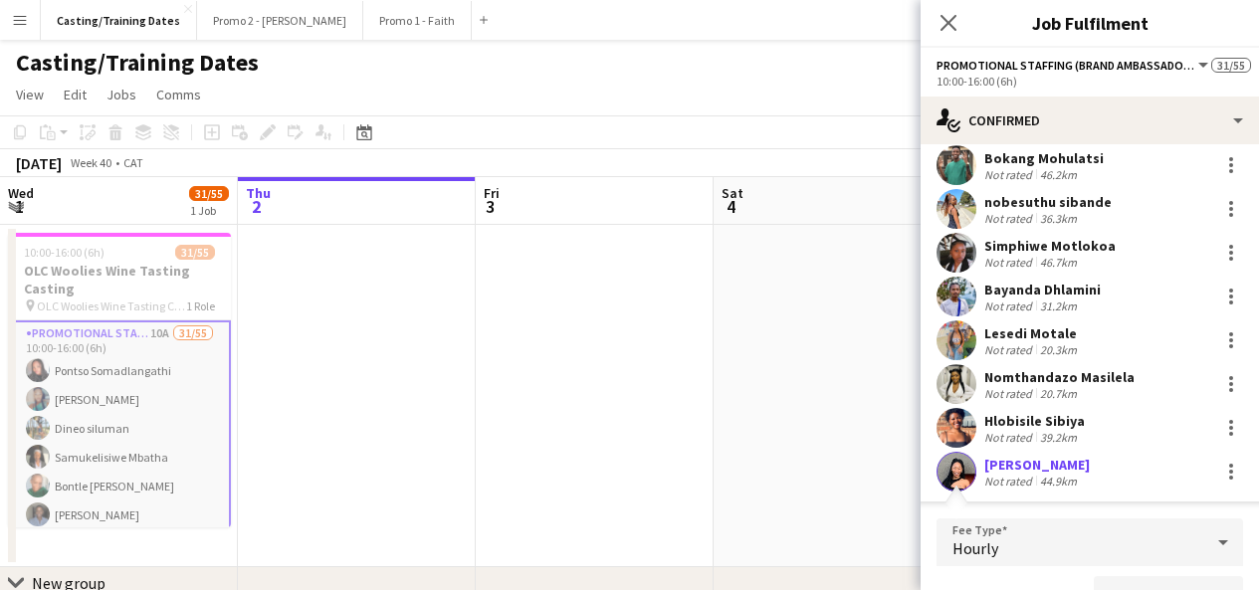
scroll to position [1135, 0]
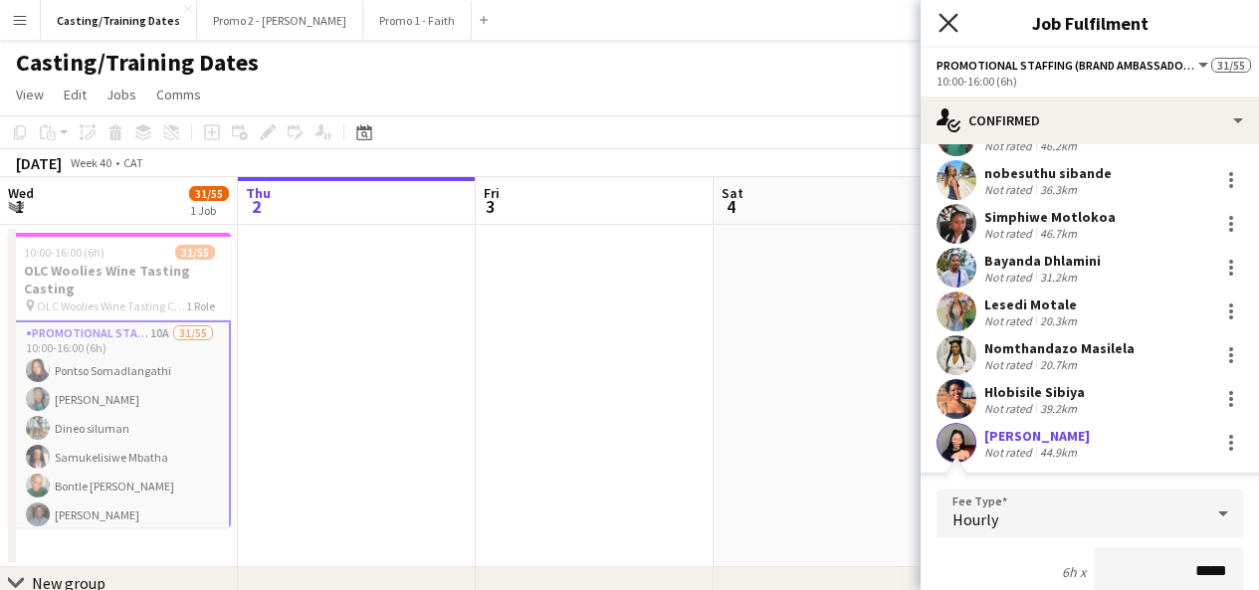
click at [947, 20] on icon "Close pop-in" at bounding box center [947, 22] width 19 height 19
